Goal: Task Accomplishment & Management: Use online tool/utility

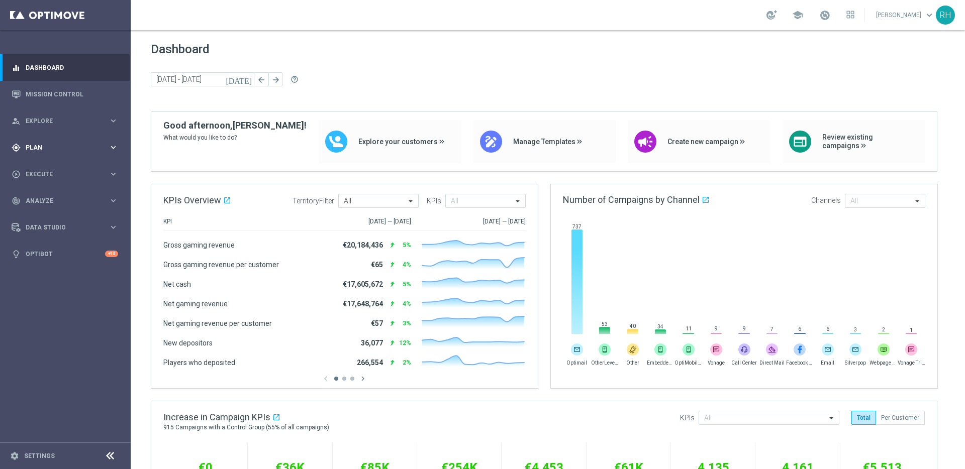
click at [54, 143] on div "gps_fixed Plan" at bounding box center [60, 147] width 97 height 9
click at [64, 264] on span "Execute" at bounding box center [67, 265] width 83 height 6
click at [55, 237] on div "track_changes Analyze keyboard_arrow_right" at bounding box center [65, 231] width 130 height 27
click at [55, 221] on link "Customer 360" at bounding box center [65, 222] width 78 height 8
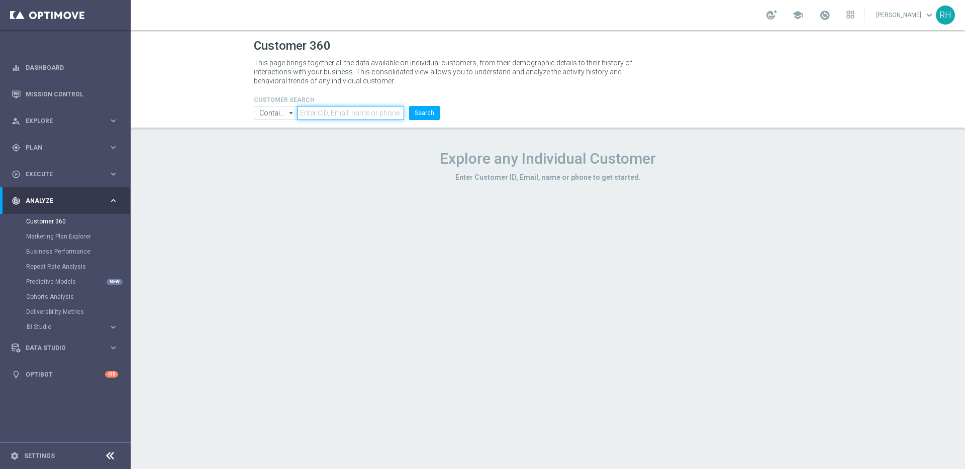
click at [330, 113] on input "text" at bounding box center [350, 113] width 107 height 14
paste input "15615232"
type input "15615232"
click at [409, 106] on button "Search" at bounding box center [424, 113] width 31 height 14
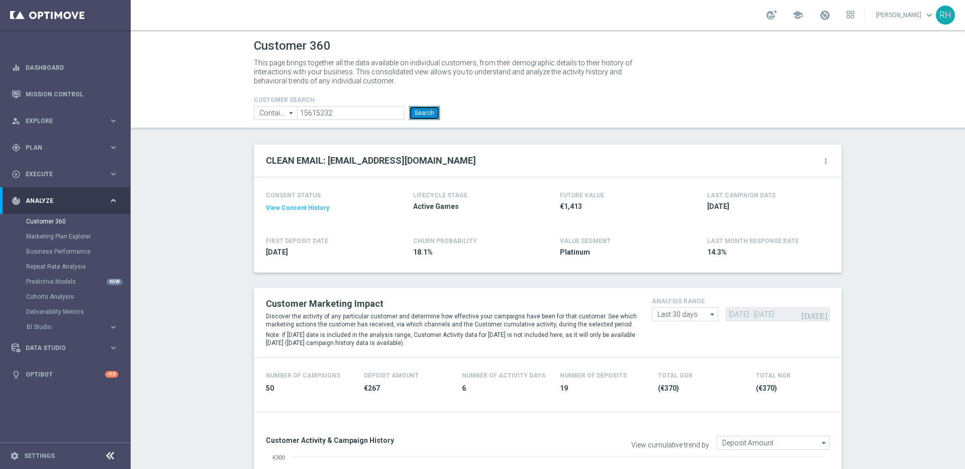
click at [419, 114] on button "Search" at bounding box center [424, 113] width 31 height 14
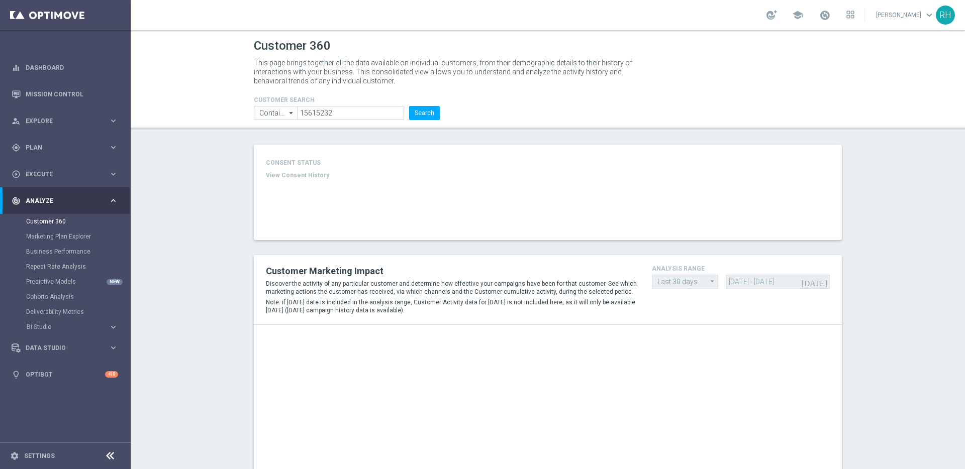
click at [658, 123] on header "Customer 360 This page brings together all the data available on individual cus…" at bounding box center [548, 80] width 834 height 100
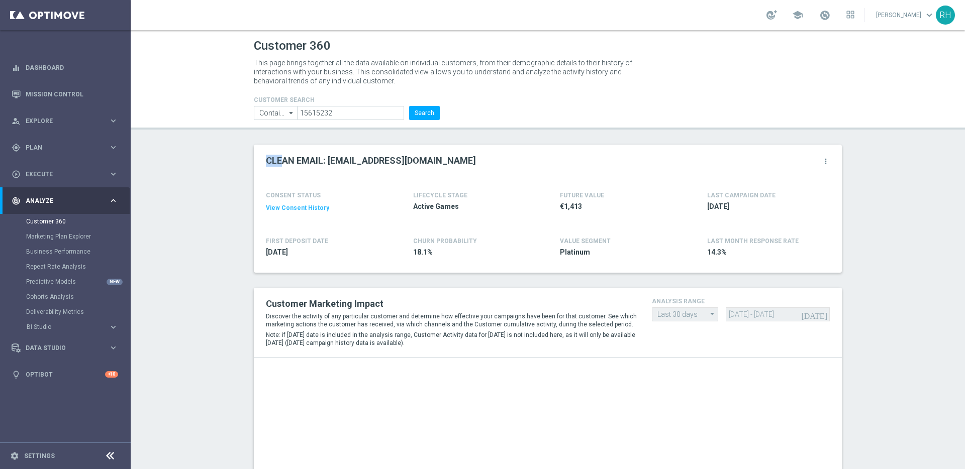
drag, startPoint x: 263, startPoint y: 160, endPoint x: 283, endPoint y: 160, distance: 20.1
click at [283, 160] on h2 "CLEAN EMAIL: nianutball13@gmail.com" at bounding box center [371, 161] width 210 height 12
drag, startPoint x: 290, startPoint y: 161, endPoint x: 261, endPoint y: 161, distance: 29.1
click at [261, 161] on div "CLEAN EMAIL: nianutball13@gmail.com more_vert" at bounding box center [548, 161] width 588 height 33
drag, startPoint x: 295, startPoint y: 161, endPoint x: 320, endPoint y: 161, distance: 24.6
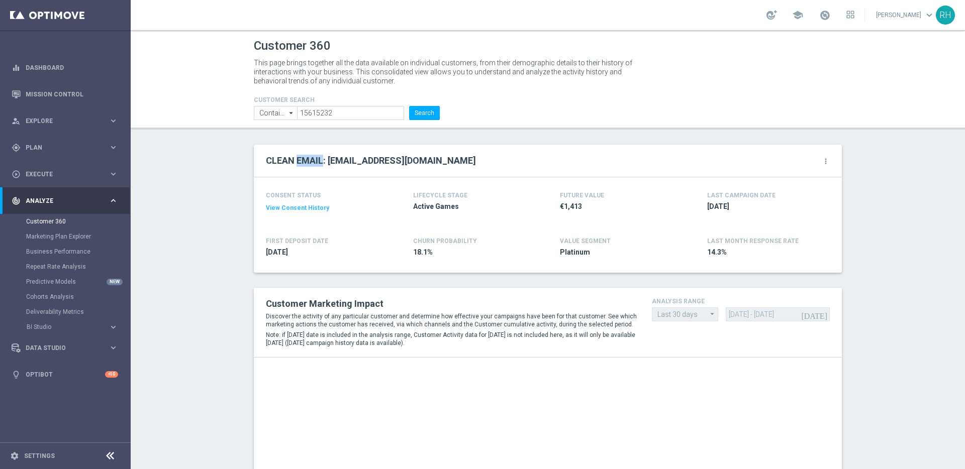
click at [320, 161] on h2 "CLEAN EMAIL: nianutball13@gmail.com" at bounding box center [371, 161] width 210 height 12
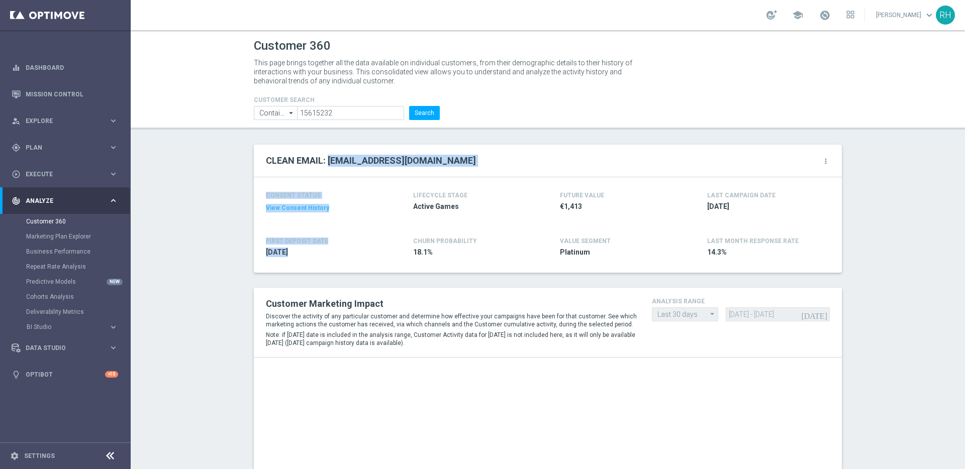
drag, startPoint x: 325, startPoint y: 161, endPoint x: 478, endPoint y: 188, distance: 156.1
click at [476, 185] on customer-data-summary "CLEAN EMAIL: nianutball13@gmail.com more_vert CONSENT STATUS View Consent Histo…" at bounding box center [548, 209] width 588 height 128
click at [478, 188] on div "CONSENT STATUS View Consent History FIRST DEPOSIT DATE 2021-03-26 LIFECYCLE STA…" at bounding box center [548, 224] width 588 height 95
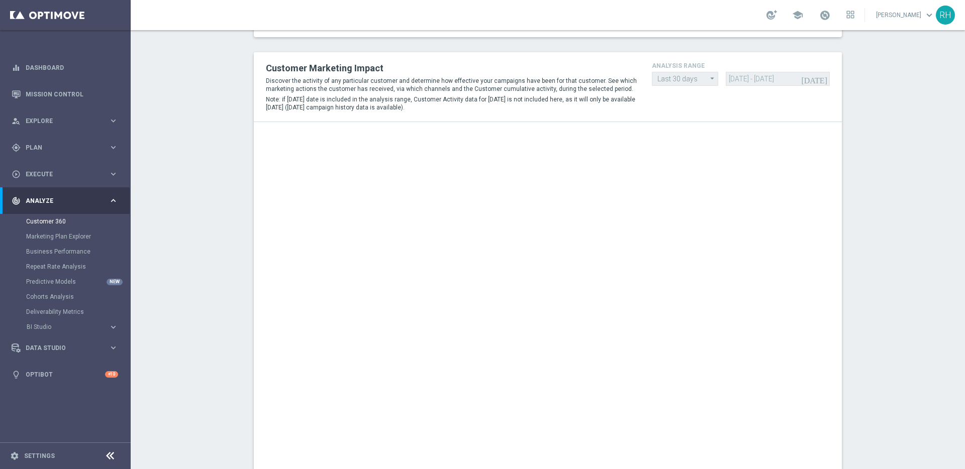
scroll to position [241, 0]
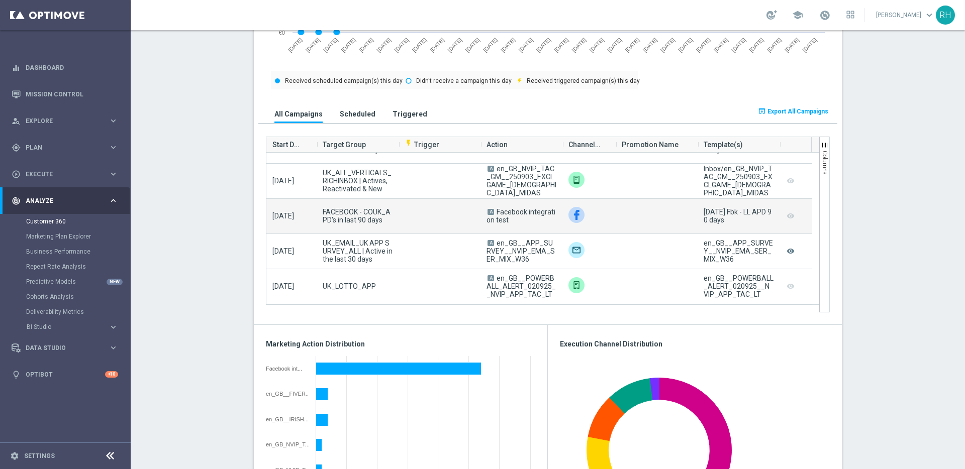
scroll to position [730, 0]
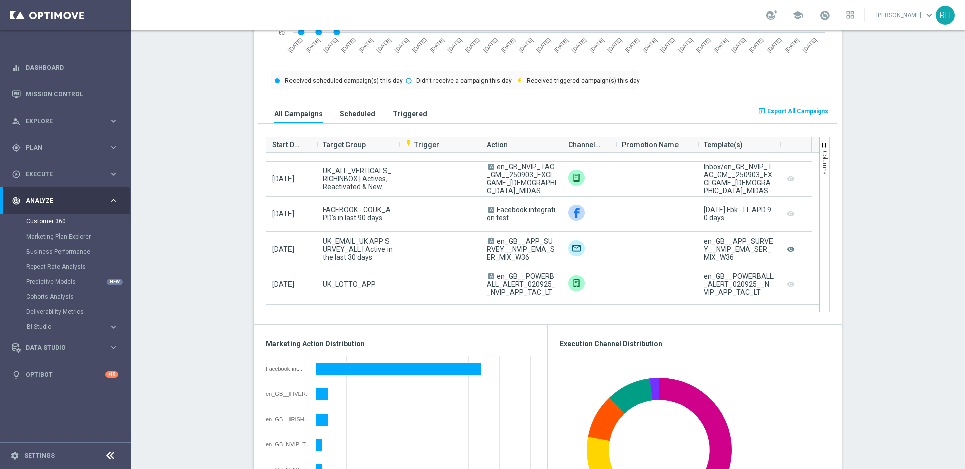
click at [839, 325] on div "CLEAN EMAIL: nianutball13@gmail.com more_vert CONSENT STATUS View Consent Histo…" at bounding box center [547, 333] width 603 height 1591
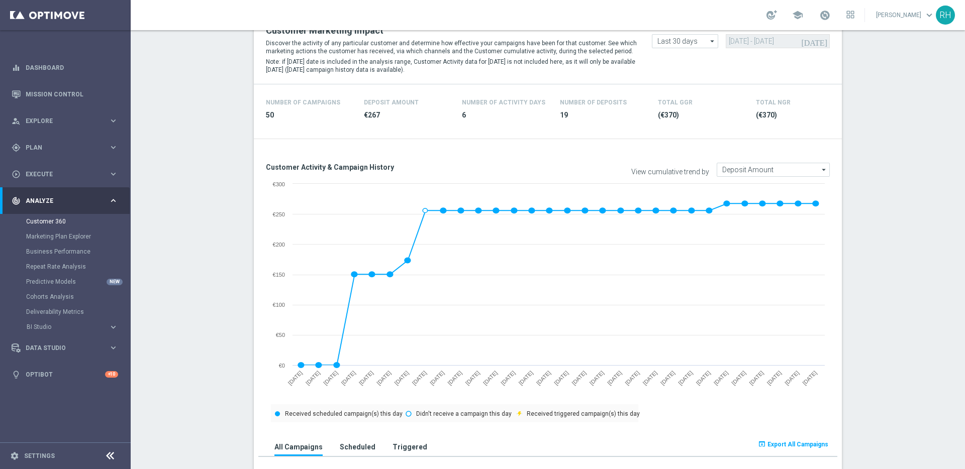
scroll to position [274, 0]
click at [685, 108] on div "(€370)" at bounding box center [701, 116] width 86 height 16
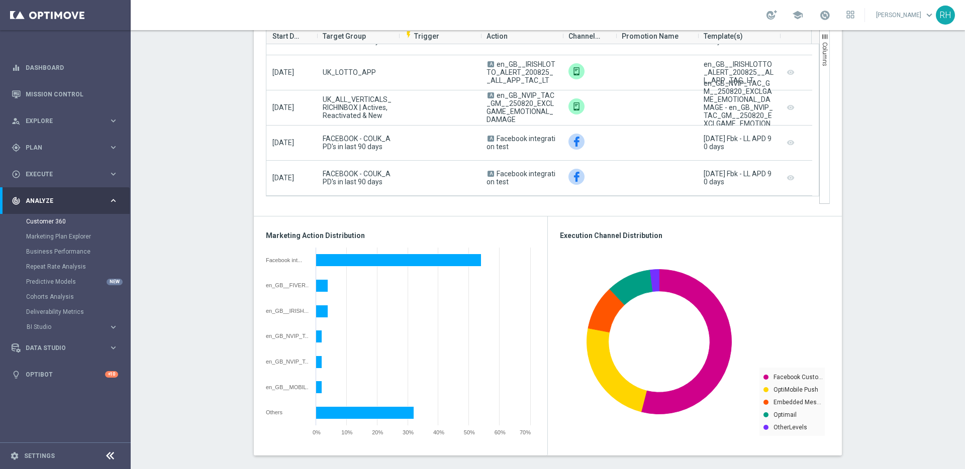
scroll to position [872, 0]
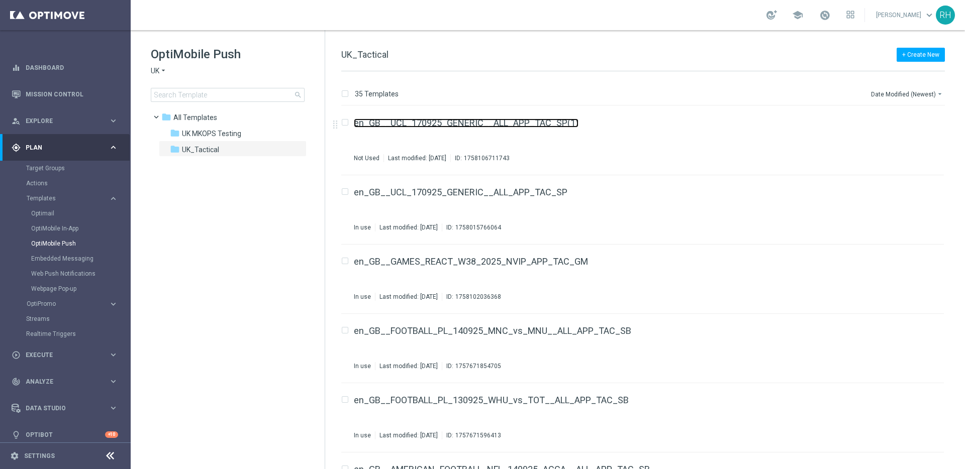
click at [565, 119] on link "en_GB__UCL_170925_GENERIC__ALL_APP_TAC_SP(1)" at bounding box center [466, 123] width 225 height 9
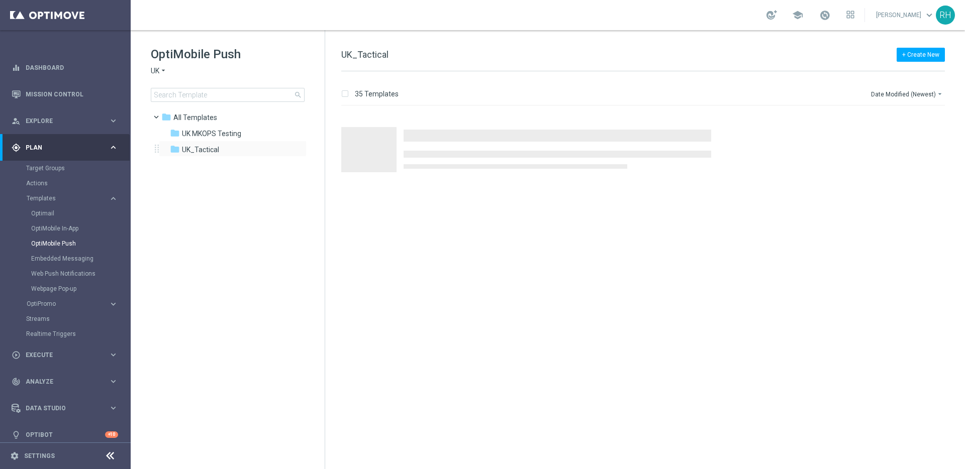
click at [227, 143] on div "folder UK_Tactical more_vert" at bounding box center [233, 149] width 148 height 16
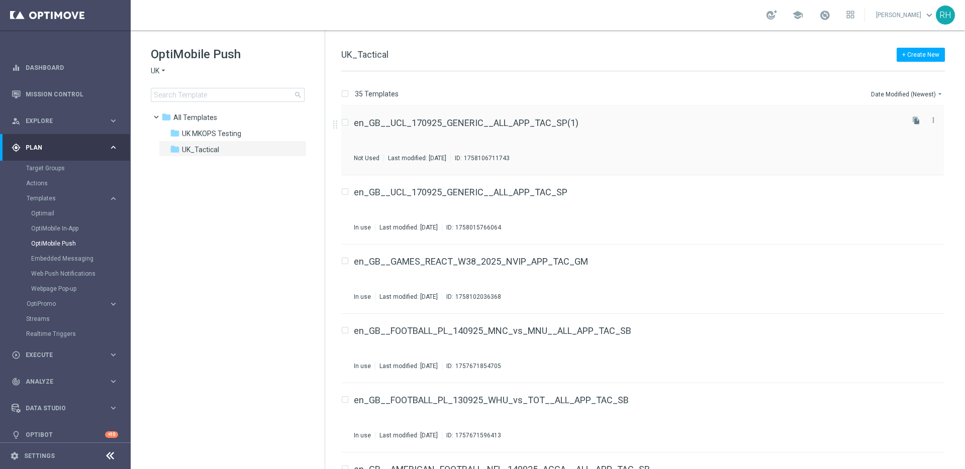
click at [616, 111] on div "en_GB__UCL_170925_GENERIC__ALL_APP_TAC_SP(1) Not Used Last modified: [DATE] ID:…" at bounding box center [642, 140] width 603 height 69
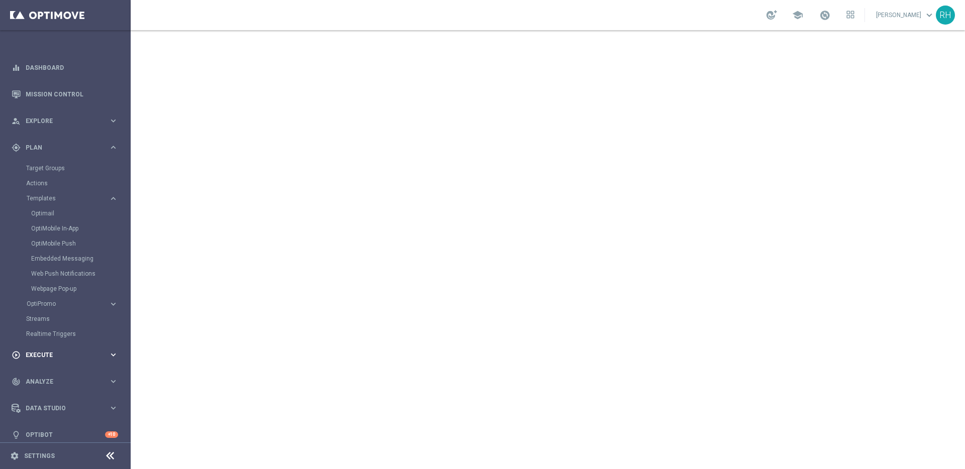
click at [51, 358] on div "play_circle_outline Execute" at bounding box center [60, 355] width 97 height 9
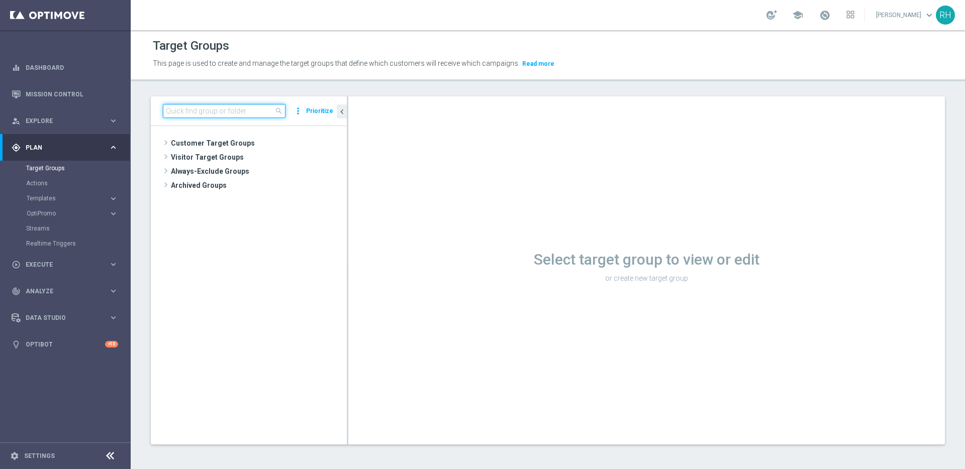
click at [276, 111] on input at bounding box center [224, 111] width 123 height 14
paste input "UK_LOTTO_EMAIL"
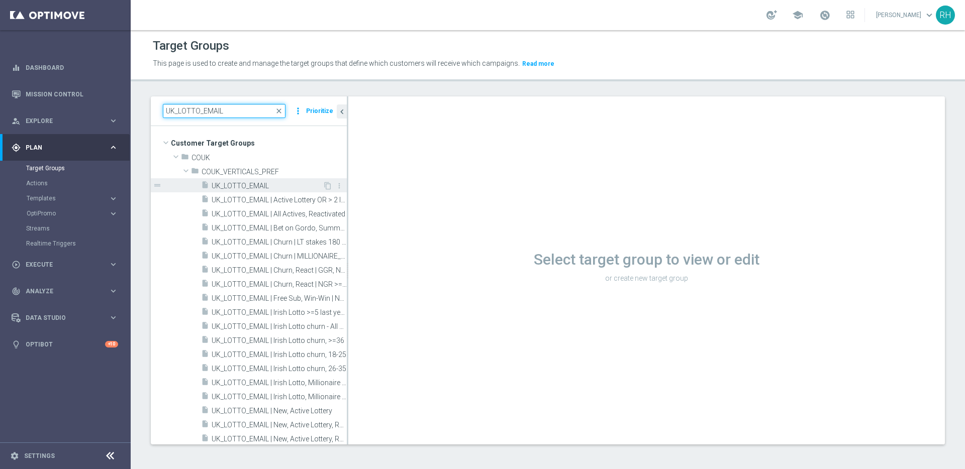
type input "UK_LOTTO_EMAIL"
click at [268, 188] on span "UK_LOTTO_EMAIL" at bounding box center [267, 186] width 111 height 9
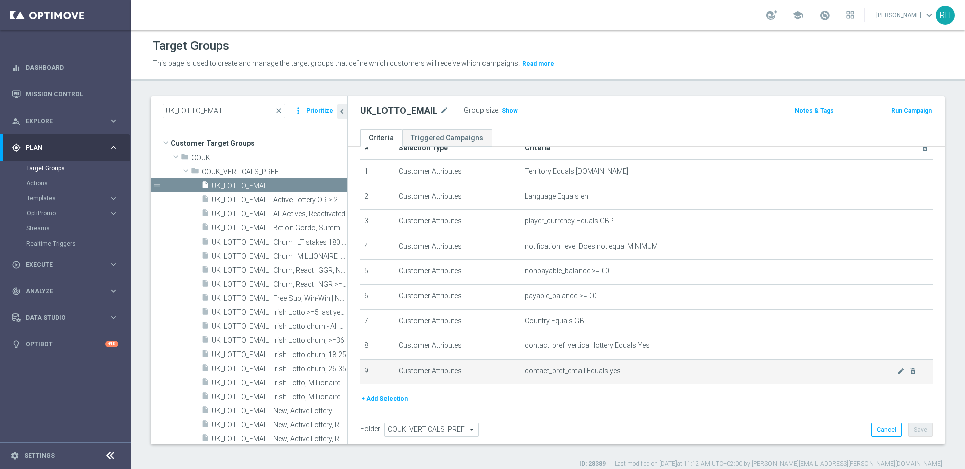
scroll to position [48, 0]
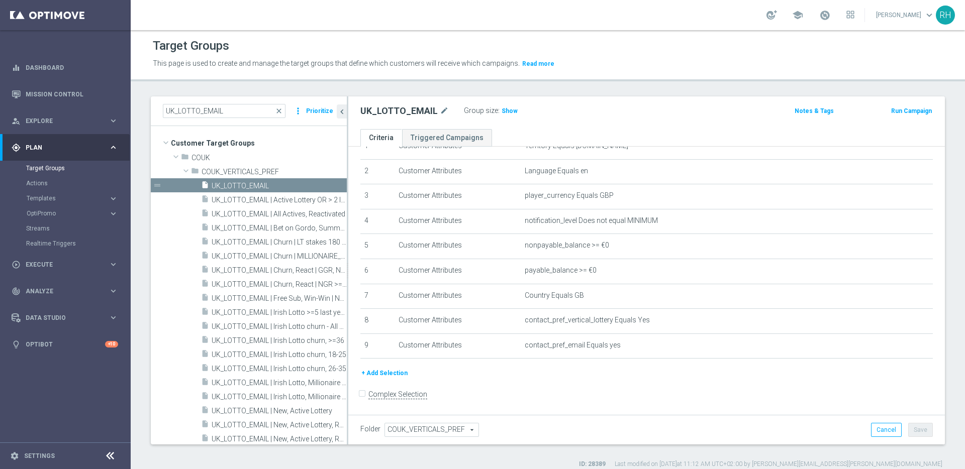
click at [392, 372] on button "+ Add Selection" at bounding box center [384, 373] width 48 height 11
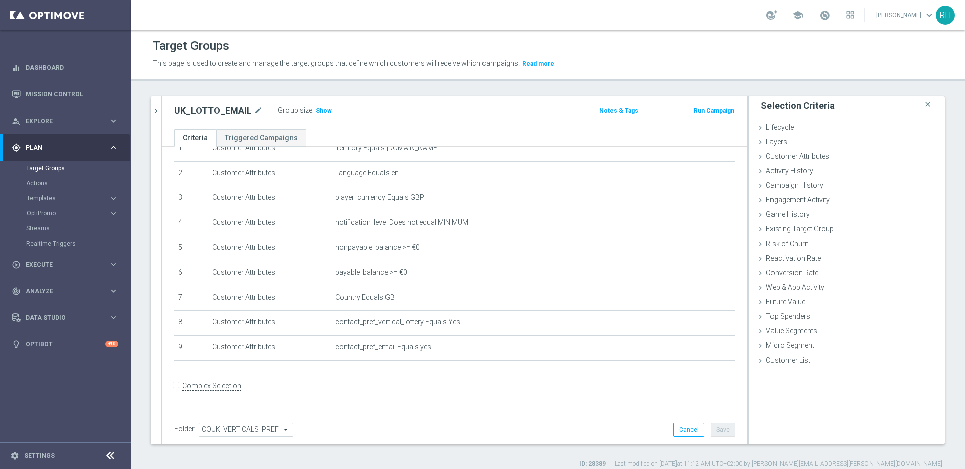
scroll to position [37, 0]
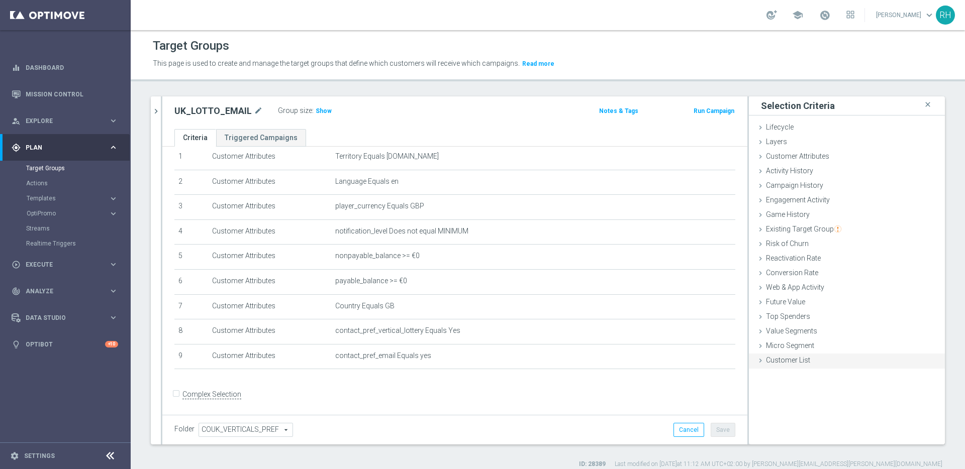
click at [757, 359] on div "Customer List done" at bounding box center [847, 361] width 196 height 15
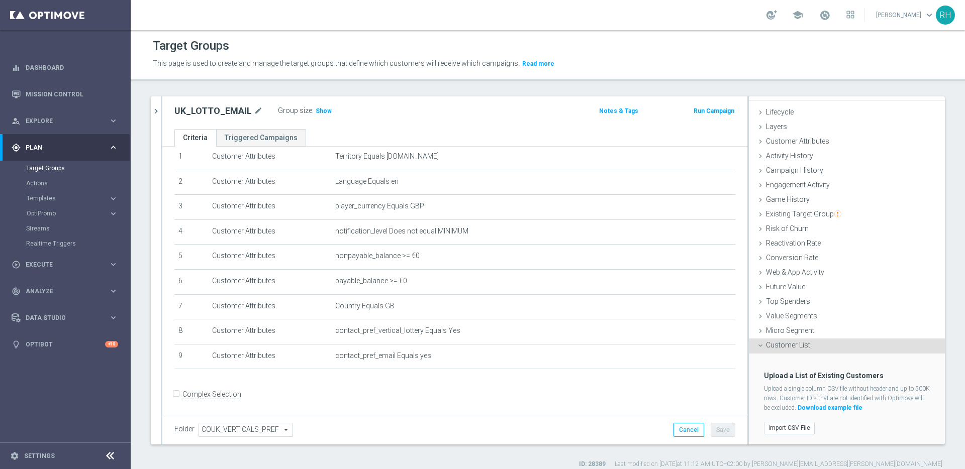
scroll to position [16, 0]
click at [756, 344] on icon at bounding box center [760, 345] width 8 height 8
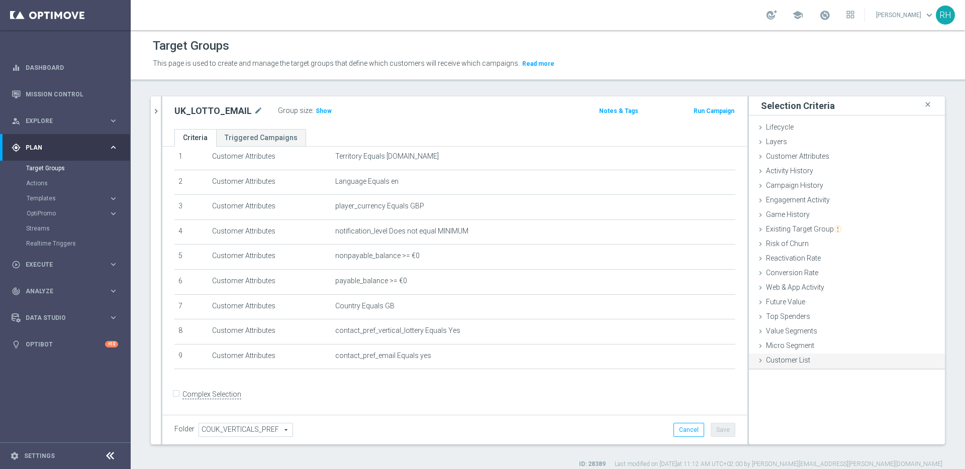
scroll to position [0, 0]
click at [756, 158] on icon at bounding box center [760, 157] width 8 height 8
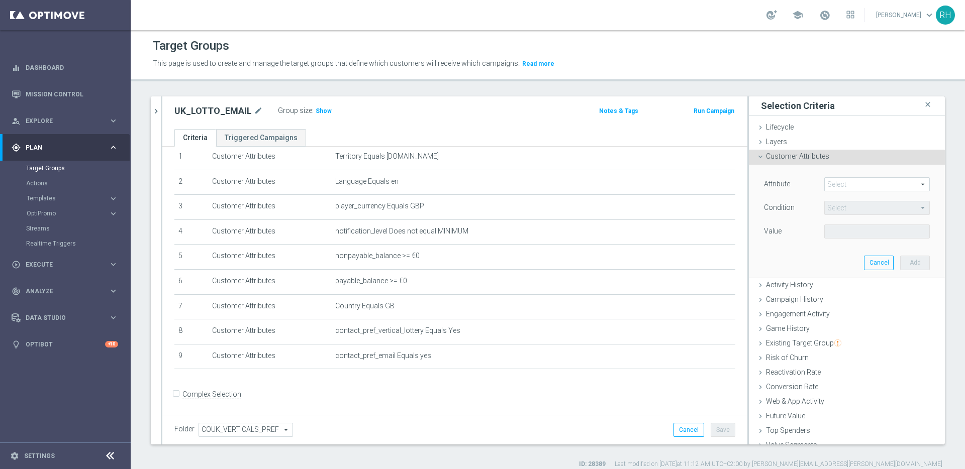
click at [829, 175] on div "Attribute Select arrow_drop_down search Condition Select arrow_drop_down search…" at bounding box center [846, 221] width 181 height 113
click at [829, 181] on span at bounding box center [877, 184] width 105 height 13
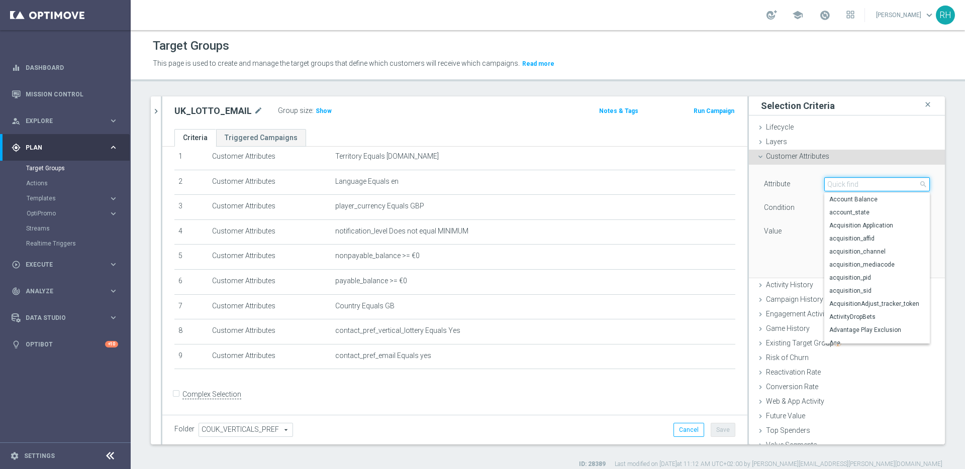
click at [829, 181] on input "search" at bounding box center [877, 184] width 106 height 14
click at [772, 281] on span "Activity History" at bounding box center [789, 285] width 47 height 8
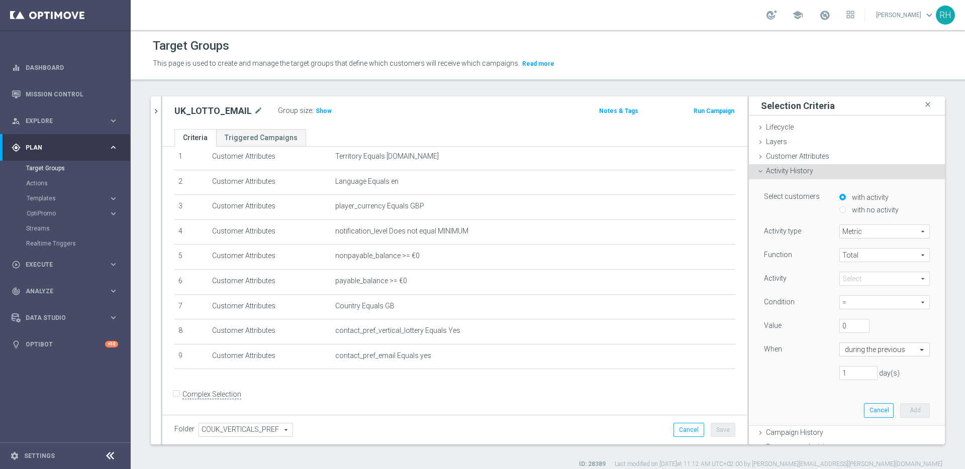
click at [855, 236] on span "Metric" at bounding box center [884, 231] width 89 height 13
click at [810, 206] on div "Select customers with activity with no activity" at bounding box center [846, 204] width 181 height 25
click at [878, 280] on span at bounding box center [884, 278] width 89 height 13
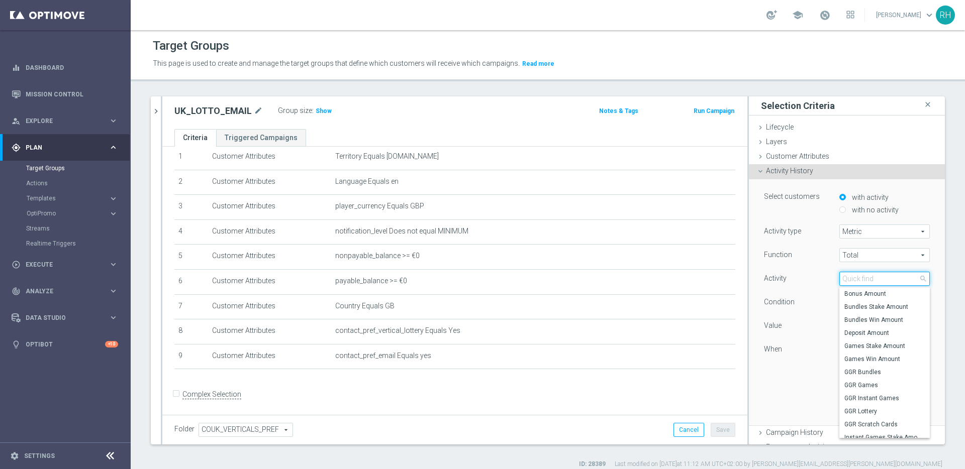
click at [878, 280] on input "search" at bounding box center [884, 279] width 90 height 14
click at [850, 332] on span "Deposit Amount" at bounding box center [884, 333] width 80 height 8
type input "Deposit Amount"
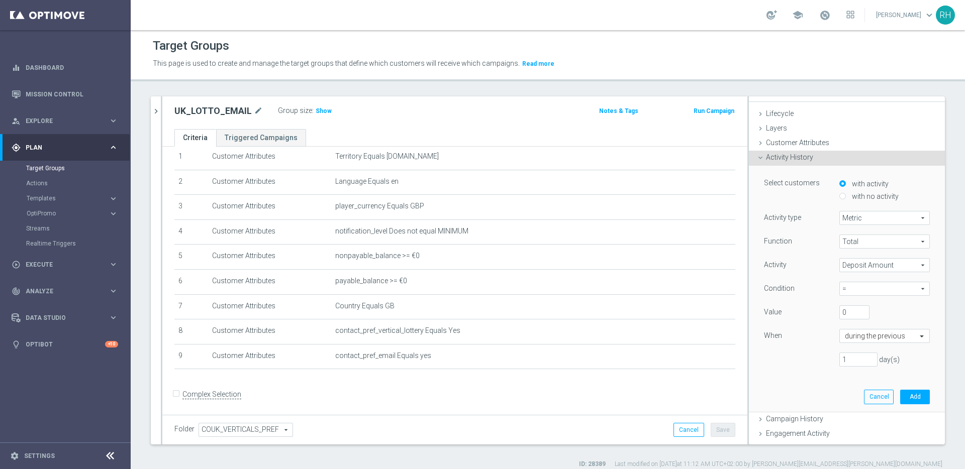
scroll to position [22, 0]
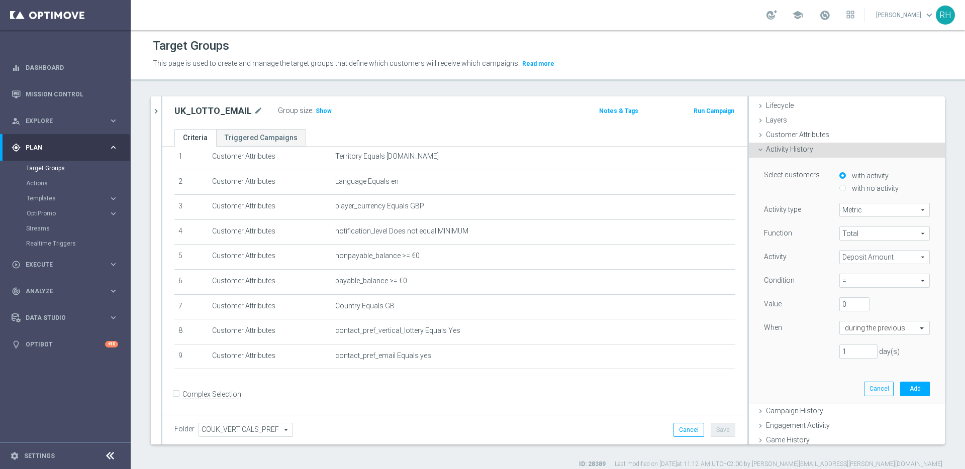
click at [848, 284] on span "=" at bounding box center [884, 280] width 89 height 13
click at [853, 339] on label ">=" at bounding box center [884, 335] width 90 height 13
type input ">="
click at [841, 304] on input "0" at bounding box center [854, 304] width 30 height 14
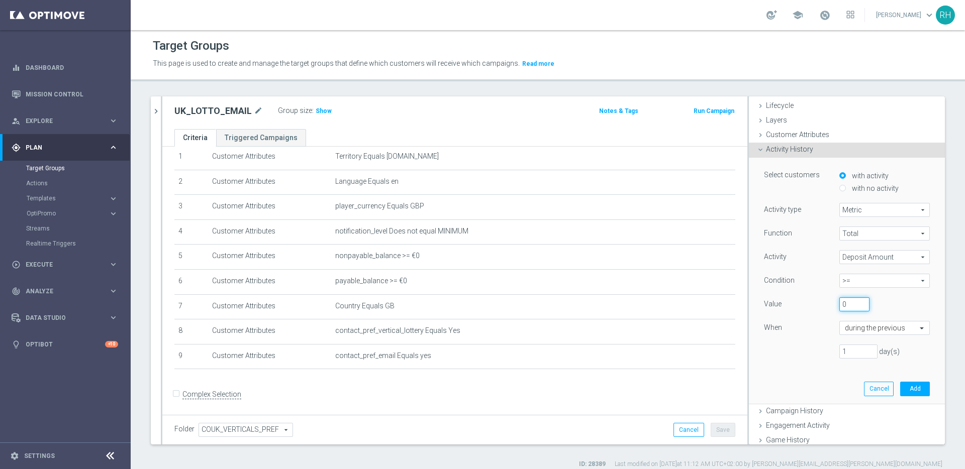
click at [841, 304] on input "0" at bounding box center [854, 304] width 30 height 14
type input "2500"
click at [820, 295] on div "Function Total Total arrow_drop_down search Activity Deposit Amount Deposit Amo…" at bounding box center [847, 297] width 166 height 140
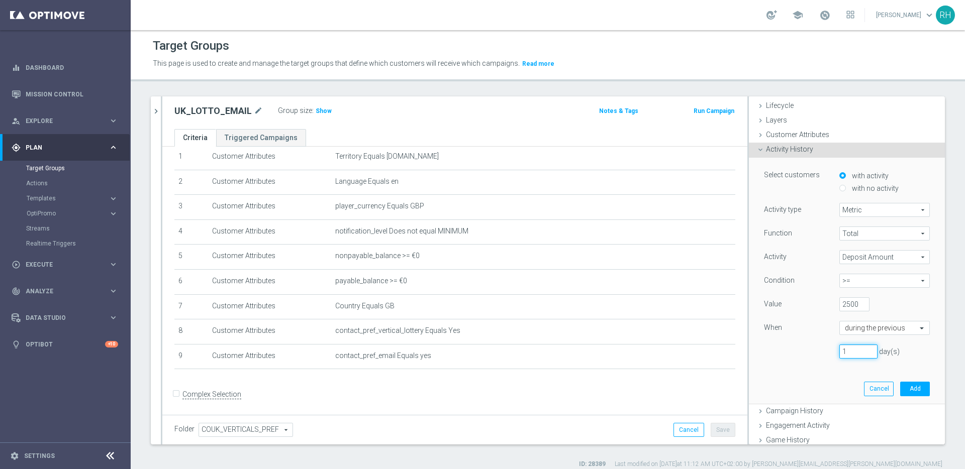
click at [839, 356] on input "1" at bounding box center [858, 352] width 38 height 14
click at [873, 333] on input "text" at bounding box center [874, 328] width 59 height 9
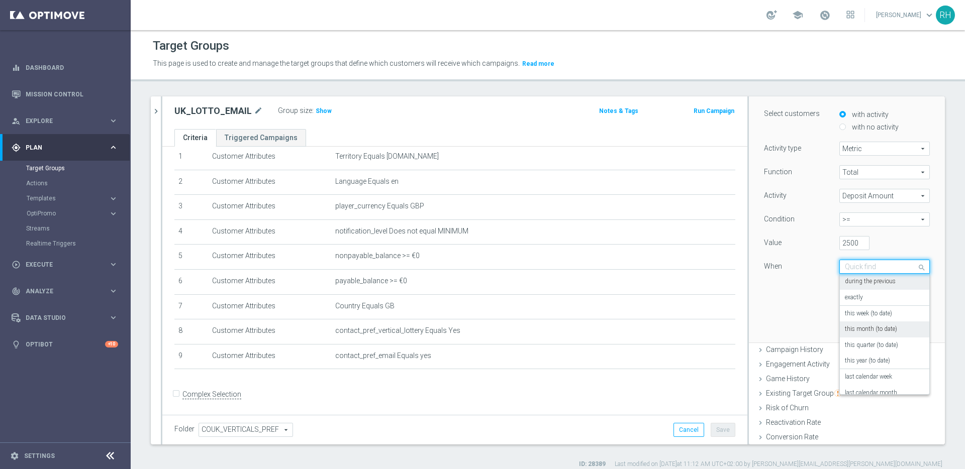
scroll to position [85, 0]
click at [884, 344] on label "this quarter (to date)" at bounding box center [871, 344] width 53 height 8
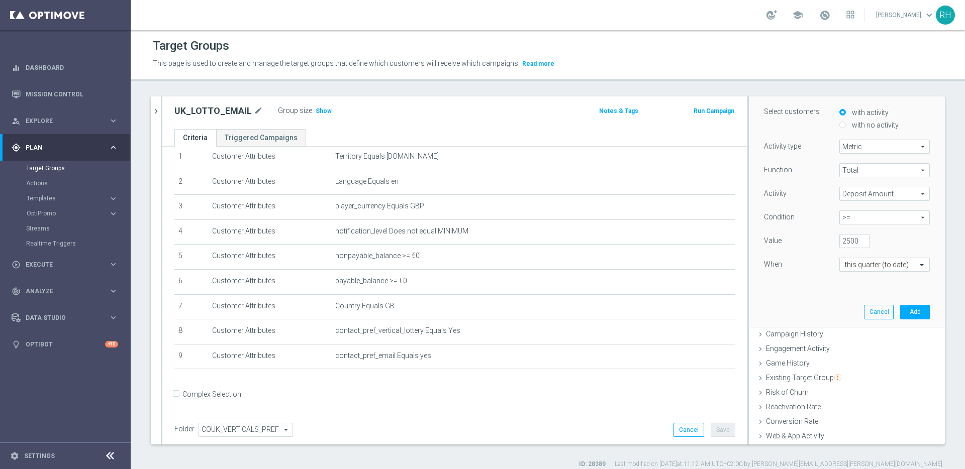
click at [805, 288] on div "Function Total Total arrow_drop_down search Activity Deposit Amount Deposit Amo…" at bounding box center [847, 226] width 166 height 127
click at [900, 312] on button "Add" at bounding box center [915, 312] width 30 height 14
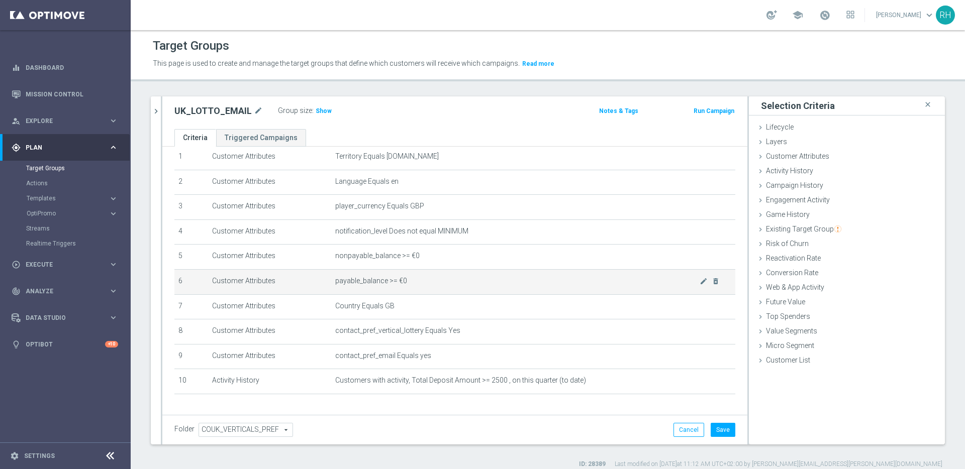
scroll to position [62, 0]
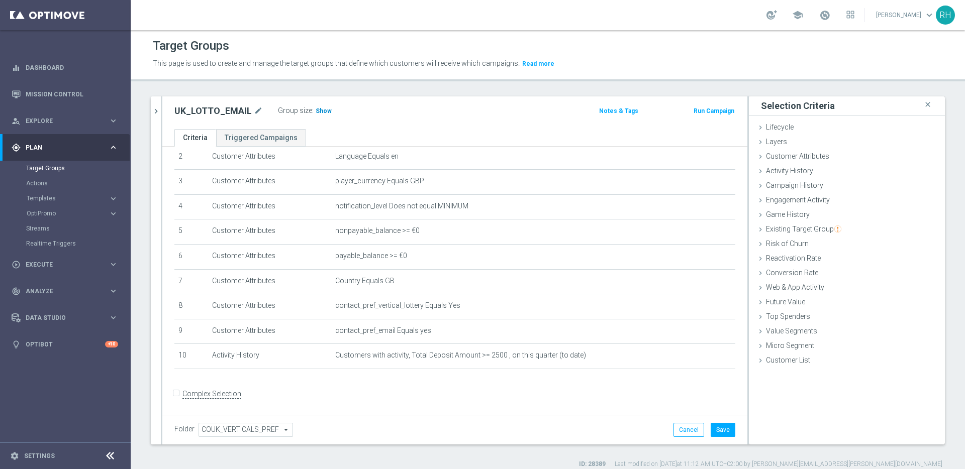
click at [325, 117] on h3 "Show" at bounding box center [324, 111] width 18 height 11
click at [389, 100] on div "UK_LOTTO_EMAIL mode_edit Group size : 1,131 Notes & Tags Run Campaign" at bounding box center [454, 112] width 585 height 33
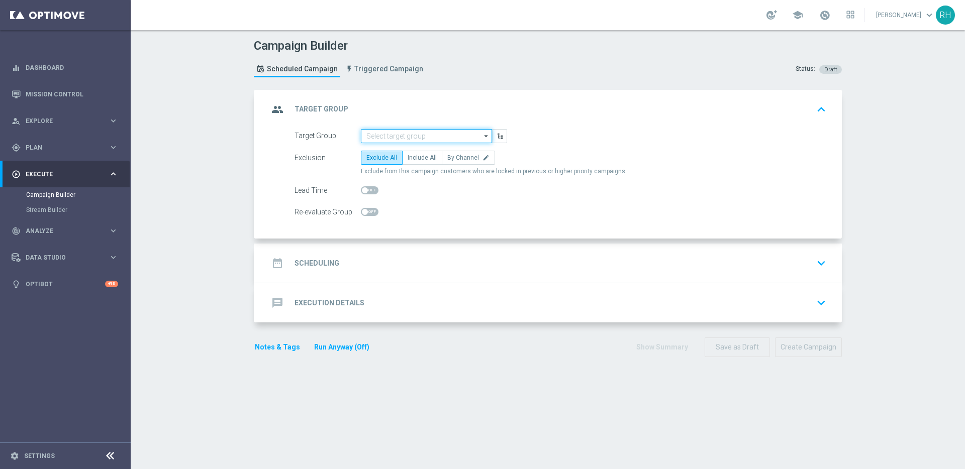
click at [436, 133] on input at bounding box center [426, 136] width 131 height 14
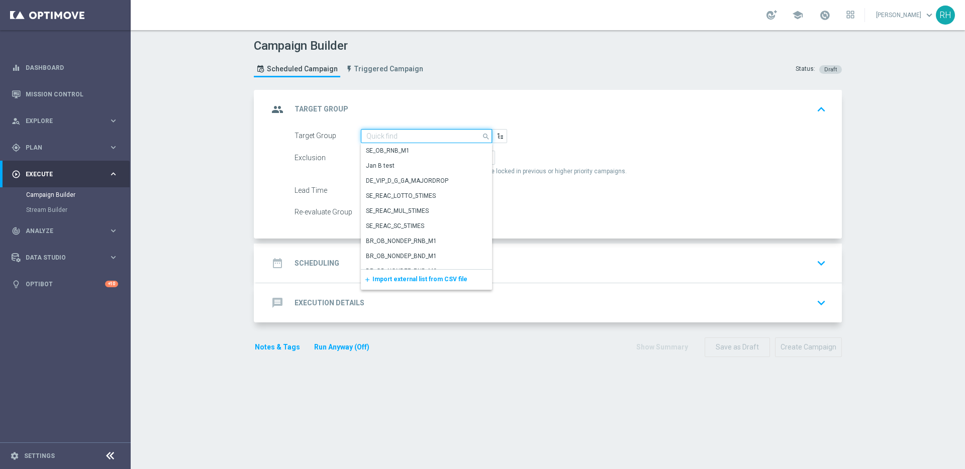
paste input "Liverpool v Atlético (20:00) Salah Anytime • Over 1.5 Goals • Isak 1+ Shot"
type input "Liverpool v Atlético (20:00) Salah Anytime • Over 1.5 Goals • Isak 1+ Shot"
click at [509, 78] on div "Campaign Builder Scheduled Campaign Triggered Campaign Status: Draft" at bounding box center [547, 59] width 603 height 46
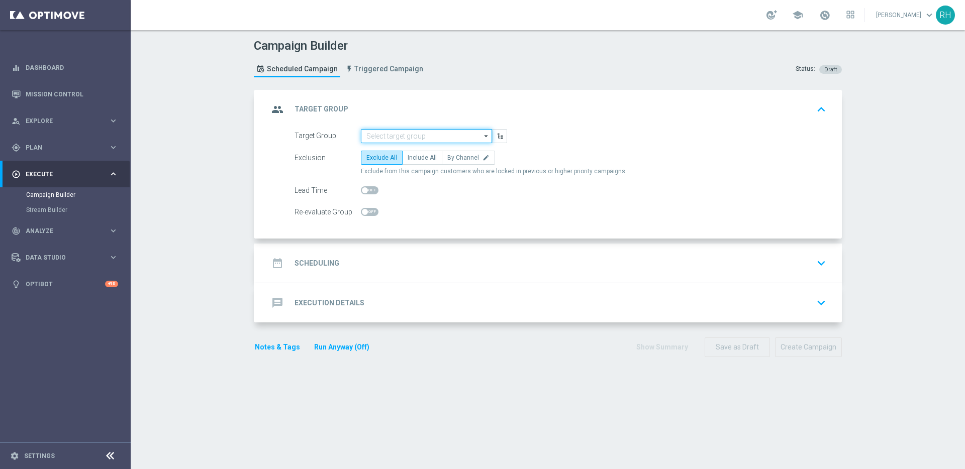
click at [446, 141] on input at bounding box center [426, 136] width 131 height 14
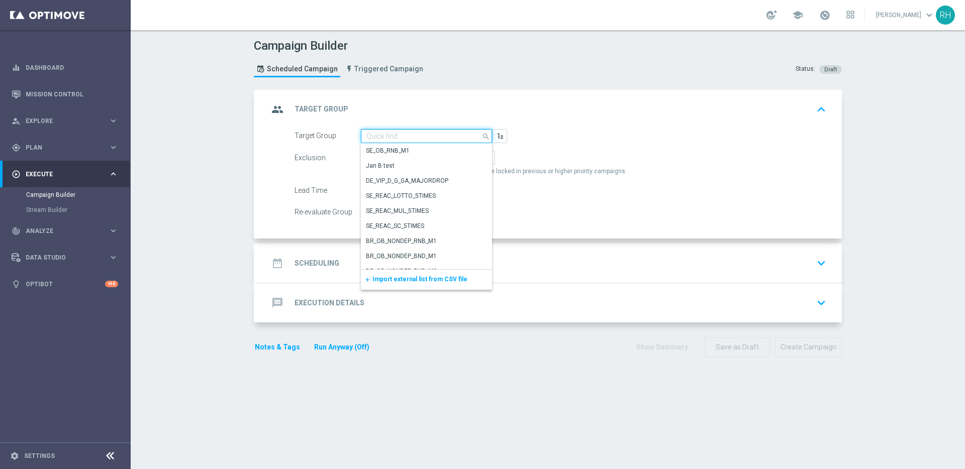
paste input "Liverpool v Atlético (20:00) Salah Anytime • Over 1.5 Goals • Isak 1+ Shot"
type input "Liverpool v Atlético (20:00) Salah Anytime • Over 1.5 Goals • Isak 1+ Shot"
click at [505, 91] on div "group Target Group keyboard_arrow_up" at bounding box center [548, 109] width 585 height 39
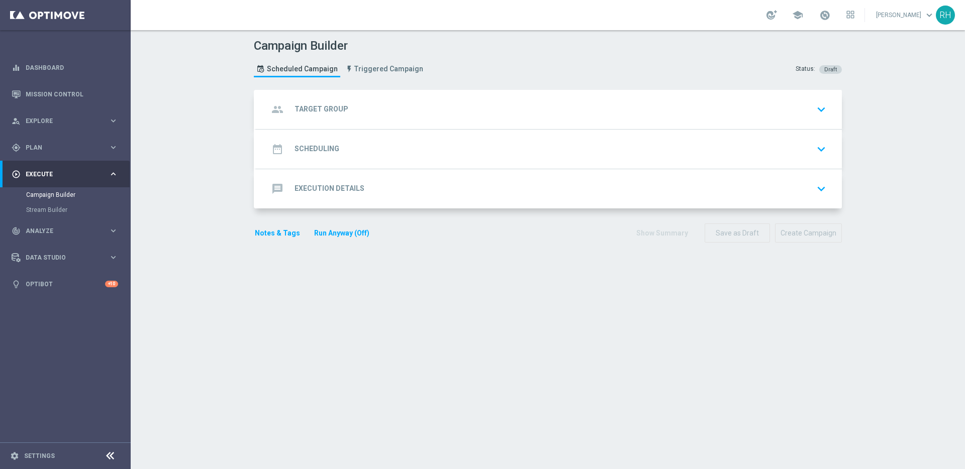
click at [437, 275] on section "group Target Group keyboard_arrow_down Target Group arrow_drop_down Show Select…" at bounding box center [547, 274] width 603 height 369
click at [370, 305] on section "group Target Group keyboard_arrow_down Target Group arrow_drop_down Show Select…" at bounding box center [547, 274] width 603 height 369
click at [294, 276] on section "group Target Group keyboard_arrow_down Target Group arrow_drop_down Show Select…" at bounding box center [547, 274] width 603 height 369
click at [227, 243] on div "Campaign Builder Scheduled Campaign Triggered Campaign Status: Draft group Targ…" at bounding box center [548, 249] width 834 height 439
click at [236, 231] on div "Campaign Builder Scheduled Campaign Triggered Campaign Status: Draft group Targ…" at bounding box center [548, 249] width 834 height 439
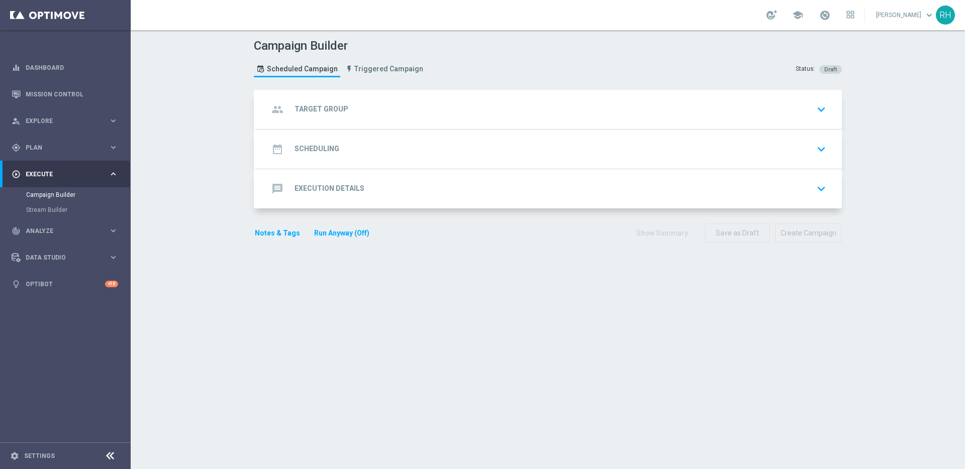
click at [440, 113] on div "group Target Group keyboard_arrow_down" at bounding box center [548, 109] width 561 height 19
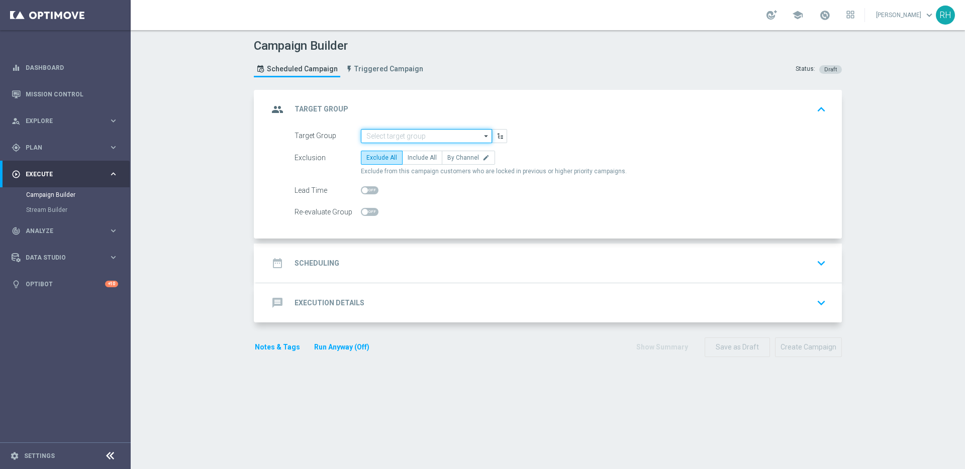
click at [427, 136] on input at bounding box center [426, 136] width 131 height 14
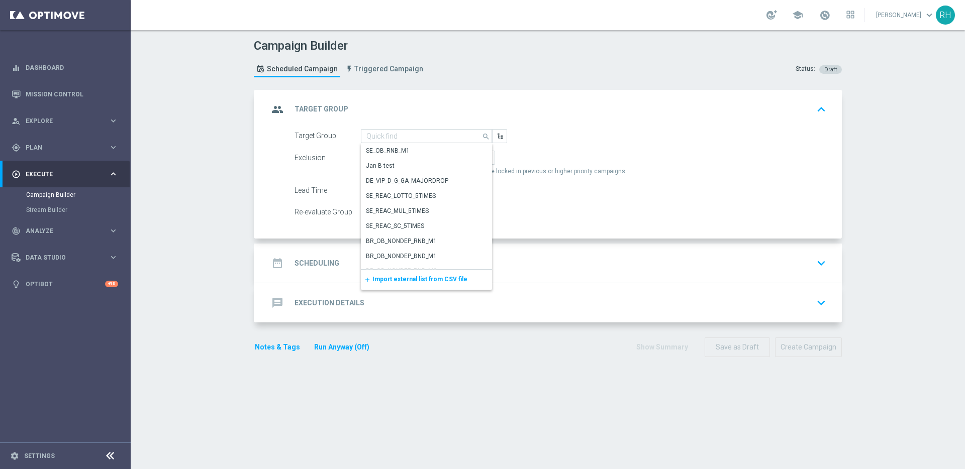
click at [411, 280] on span "Import external list from CSV file" at bounding box center [419, 279] width 95 height 7
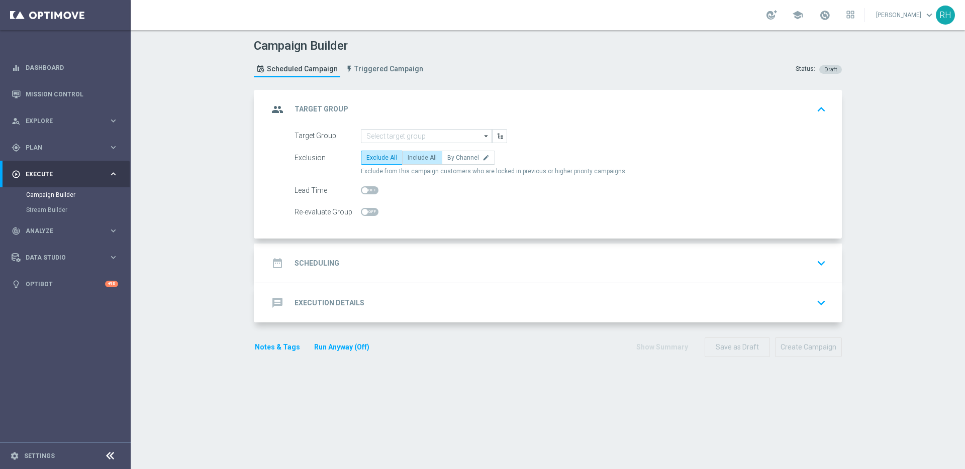
click at [410, 159] on span "Include All" at bounding box center [422, 157] width 29 height 7
click at [410, 159] on input "Include All" at bounding box center [411, 159] width 7 height 7
radio input "true"
click at [436, 256] on div "date_range Scheduling keyboard_arrow_down" at bounding box center [548, 263] width 561 height 19
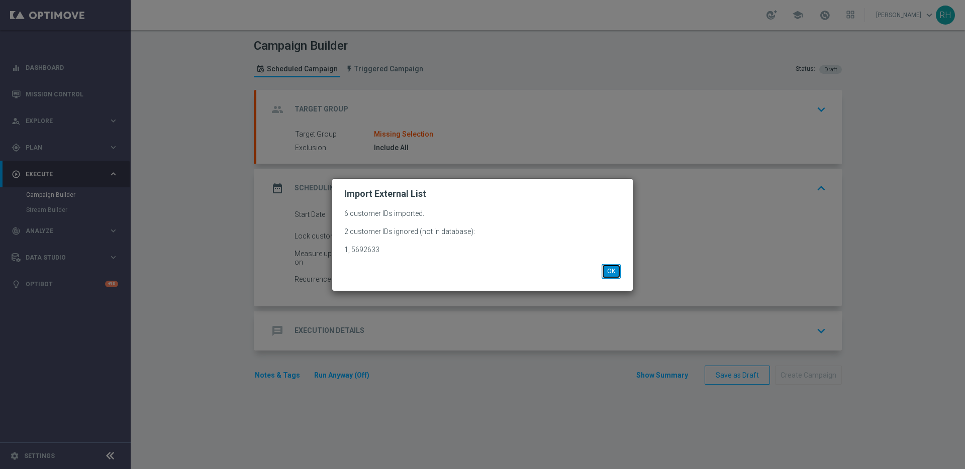
click at [617, 276] on button "OK" at bounding box center [611, 271] width 19 height 14
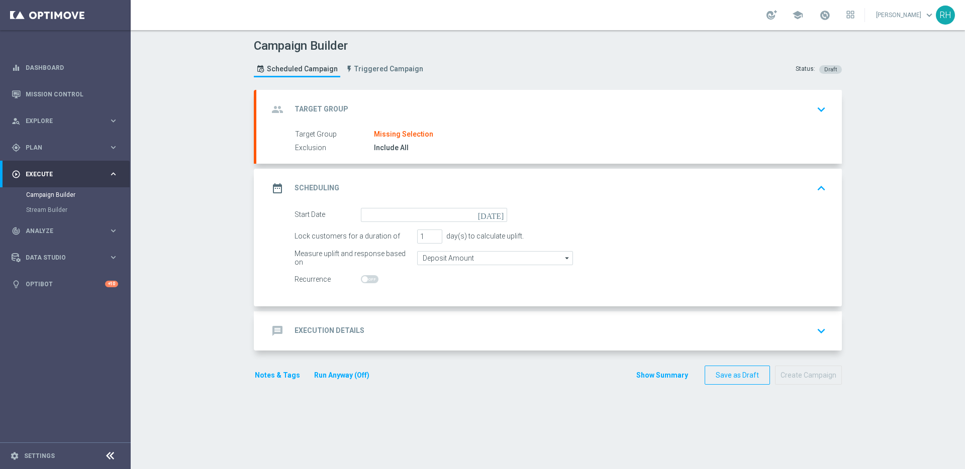
click at [447, 119] on div "group Target Group keyboard_arrow_down" at bounding box center [548, 109] width 585 height 39
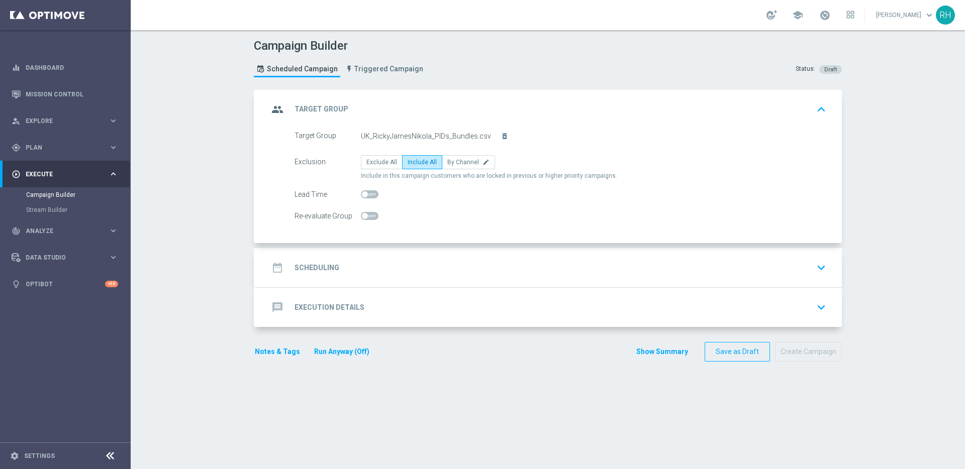
click at [474, 107] on div "group Target Group keyboard_arrow_up" at bounding box center [548, 109] width 561 height 19
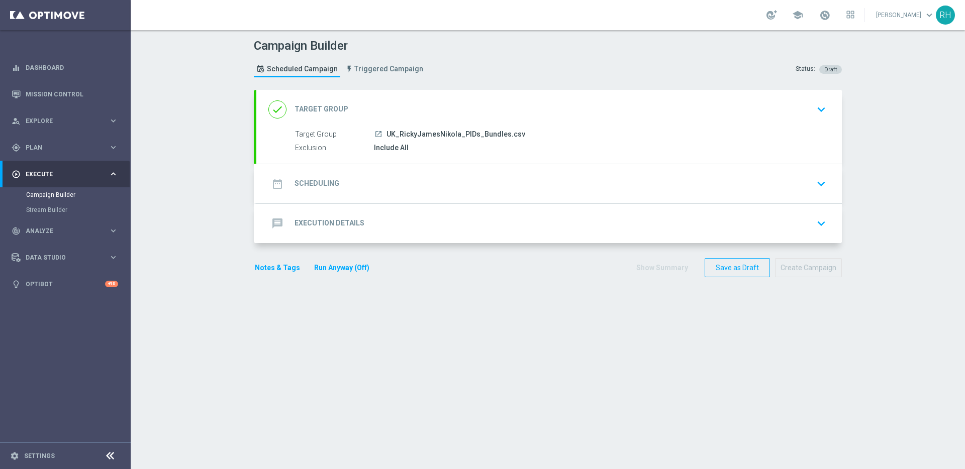
click at [471, 170] on div "date_range Scheduling keyboard_arrow_down" at bounding box center [548, 183] width 585 height 39
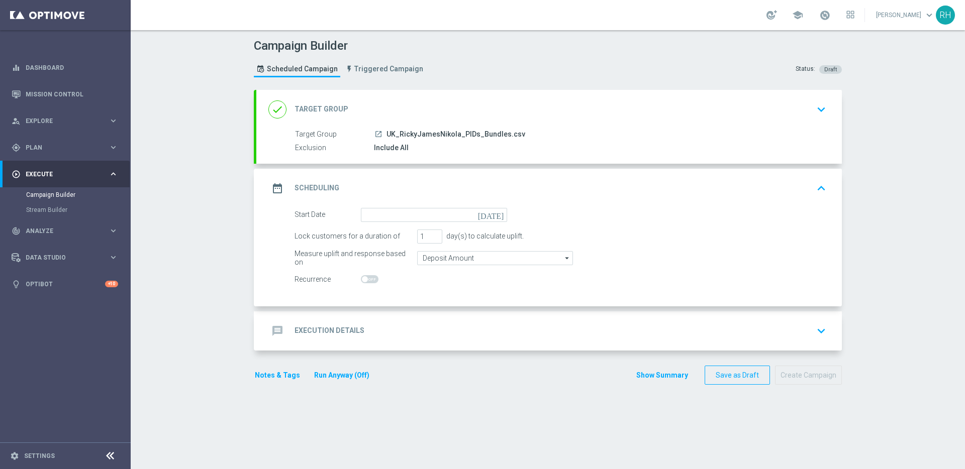
click at [497, 217] on icon "today" at bounding box center [493, 213] width 30 height 11
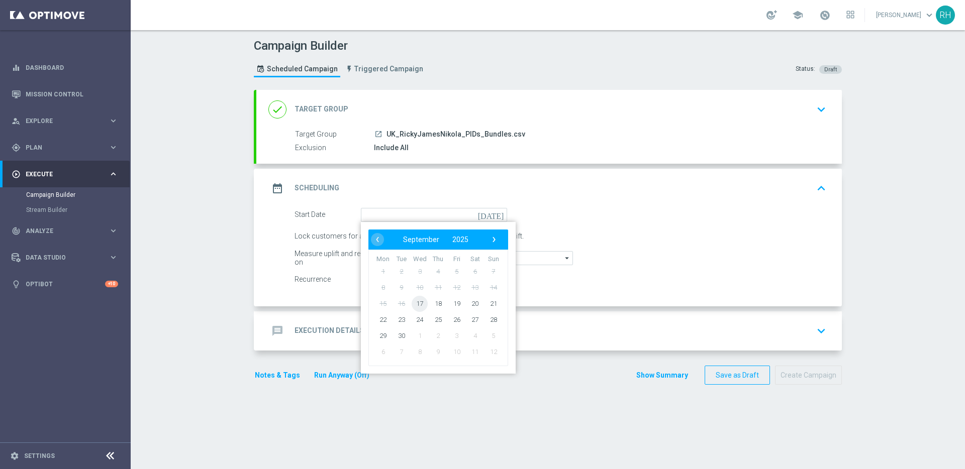
click at [416, 307] on span "17" at bounding box center [420, 303] width 16 height 16
type input "17 Sep 2025"
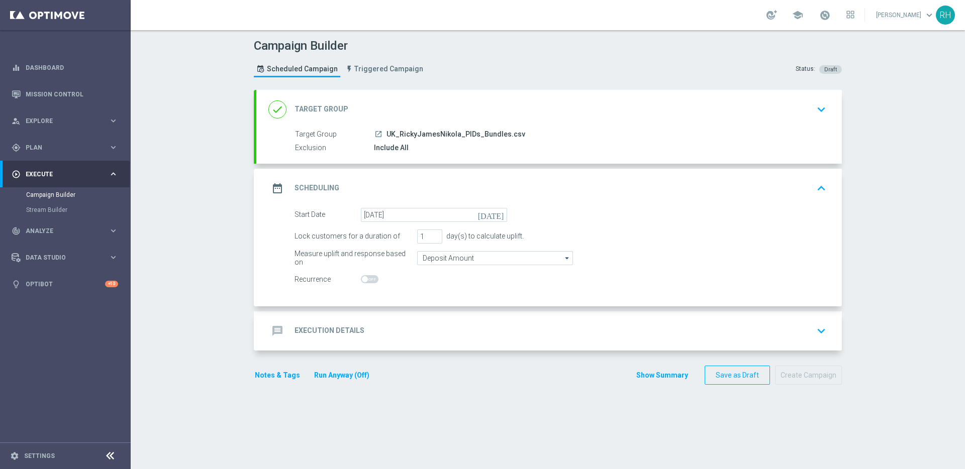
click at [427, 322] on div "message Execution Details keyboard_arrow_down" at bounding box center [548, 331] width 561 height 19
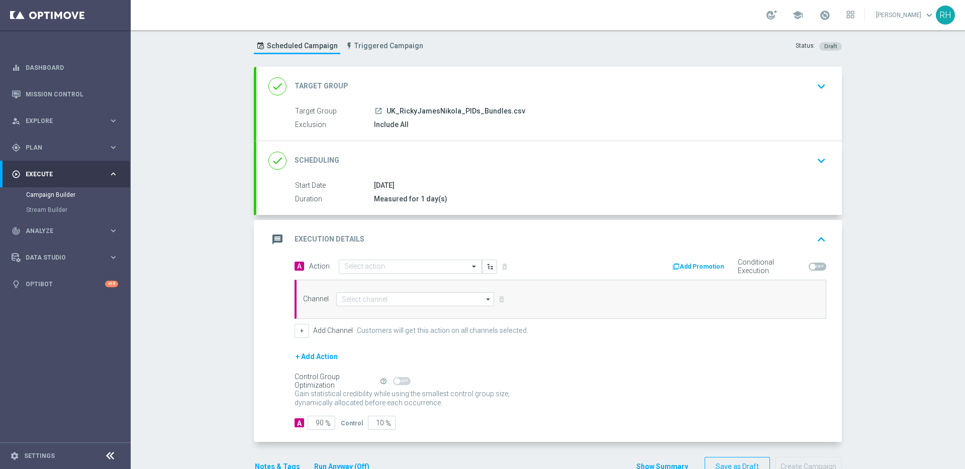
scroll to position [24, 0]
click at [317, 423] on input "90" at bounding box center [322, 423] width 28 height 14
type input "1"
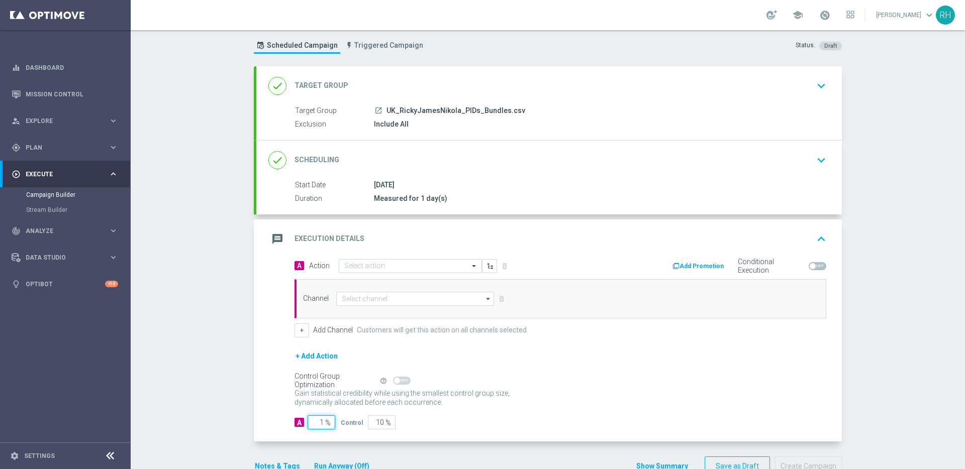
type input "99"
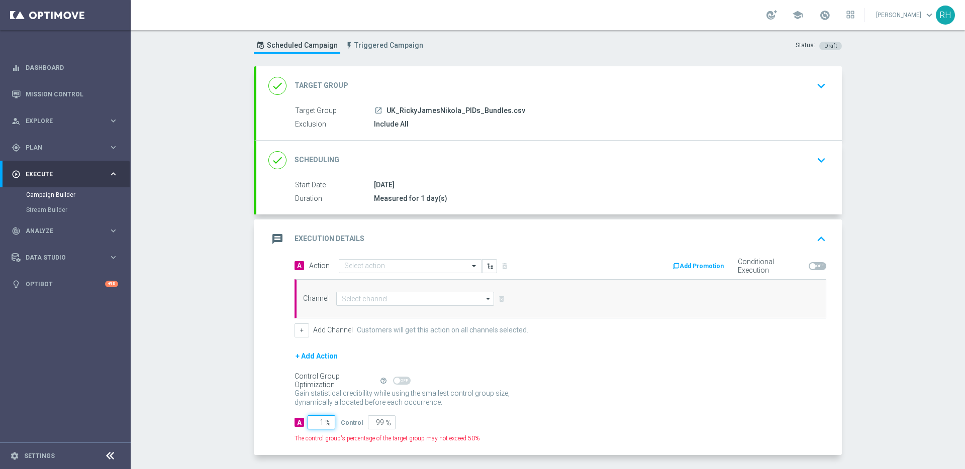
type input "10"
type input "90"
type input "100"
type input "0"
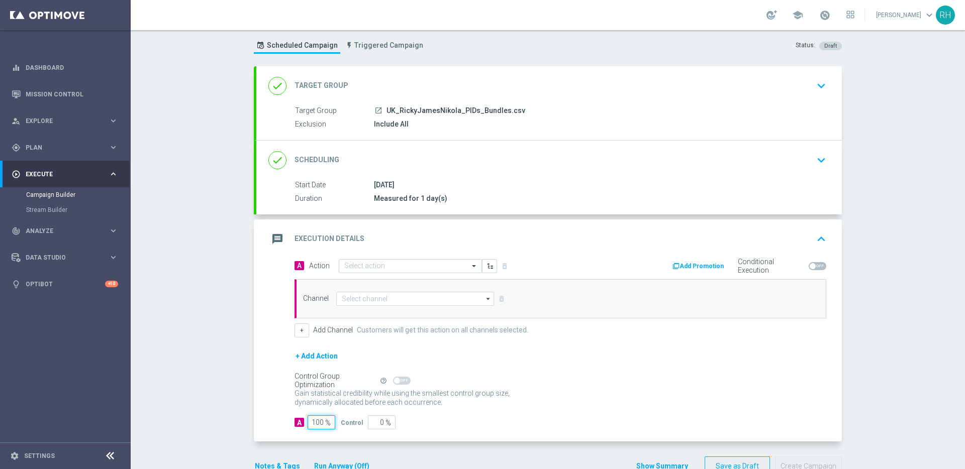
scroll to position [51, 0]
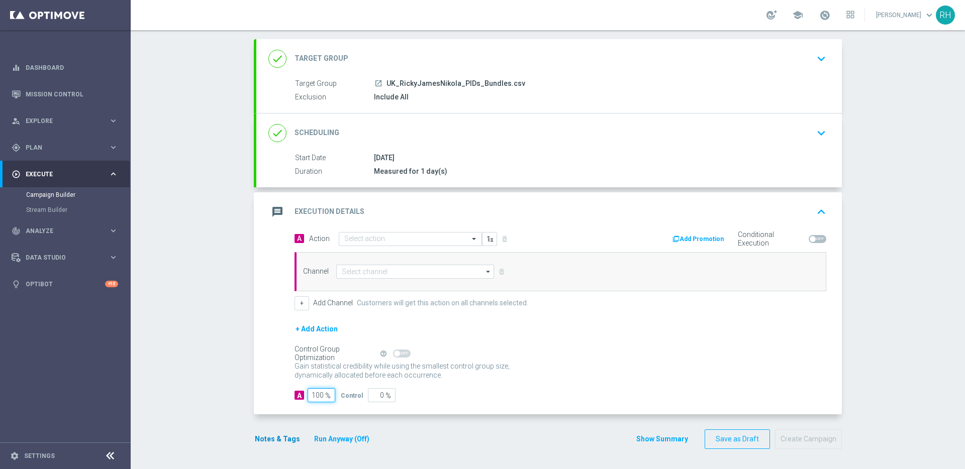
type input "100"
click at [276, 441] on button "Notes & Tags" at bounding box center [277, 439] width 47 height 13
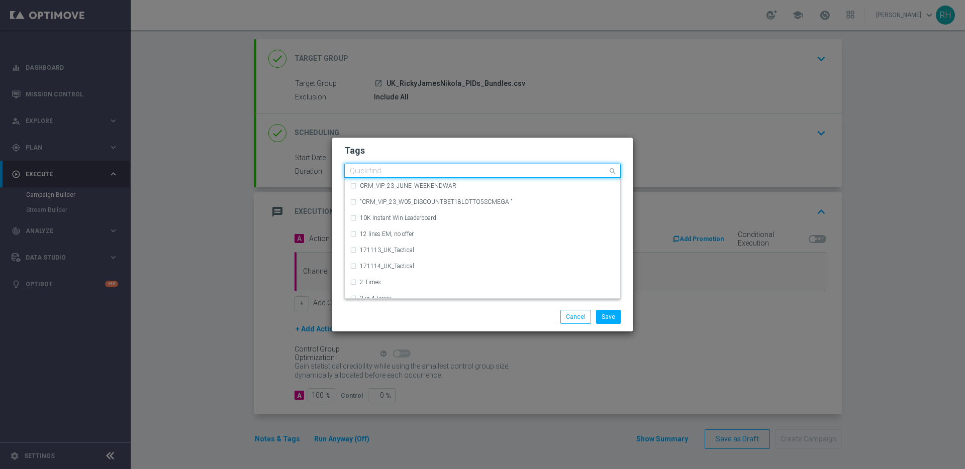
click at [429, 169] on input "text" at bounding box center [479, 171] width 258 height 9
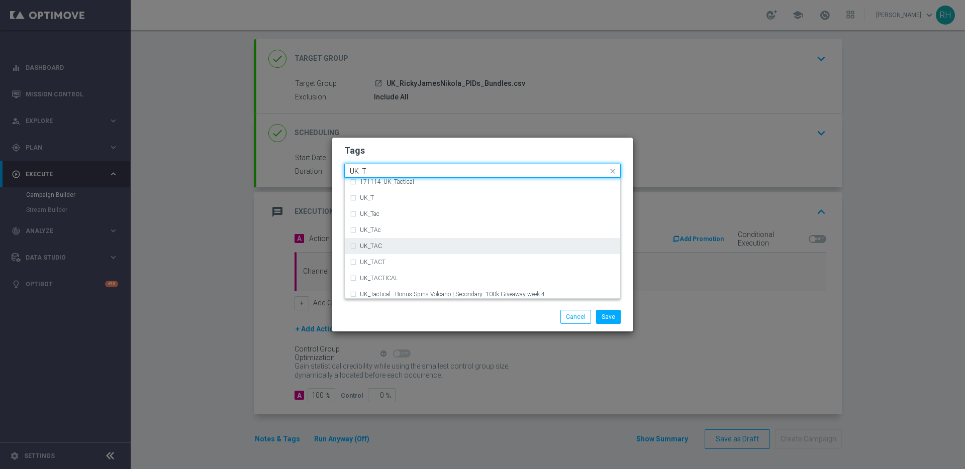
scroll to position [25, 0]
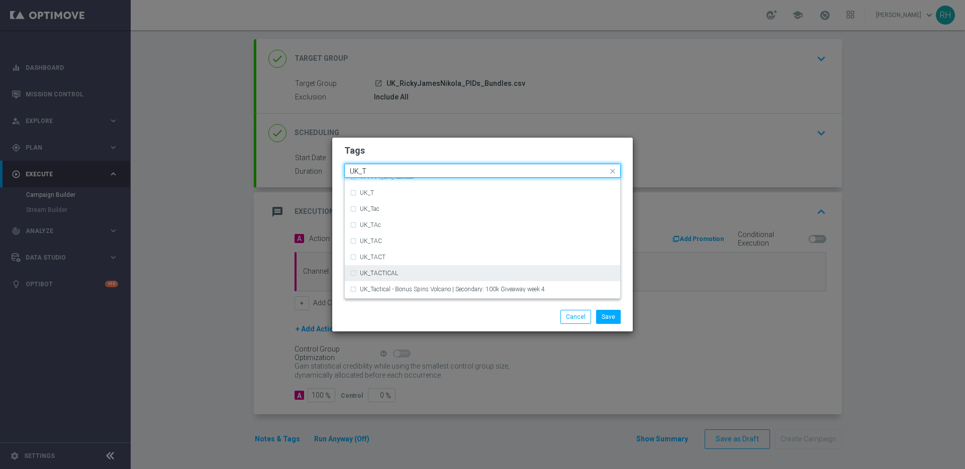
click at [435, 270] on div "UK_TACTICAL" at bounding box center [482, 273] width 265 height 16
type input "UK_T"
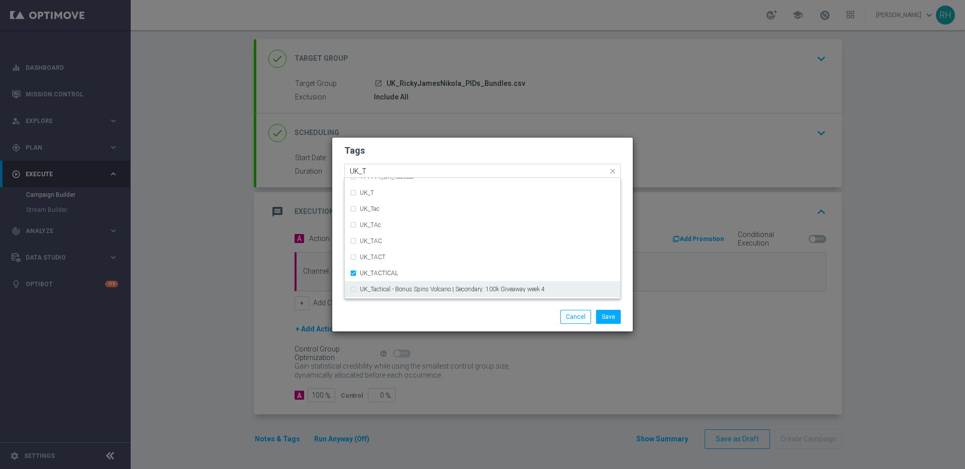
click at [462, 312] on div "Save Cancel" at bounding box center [531, 317] width 194 height 14
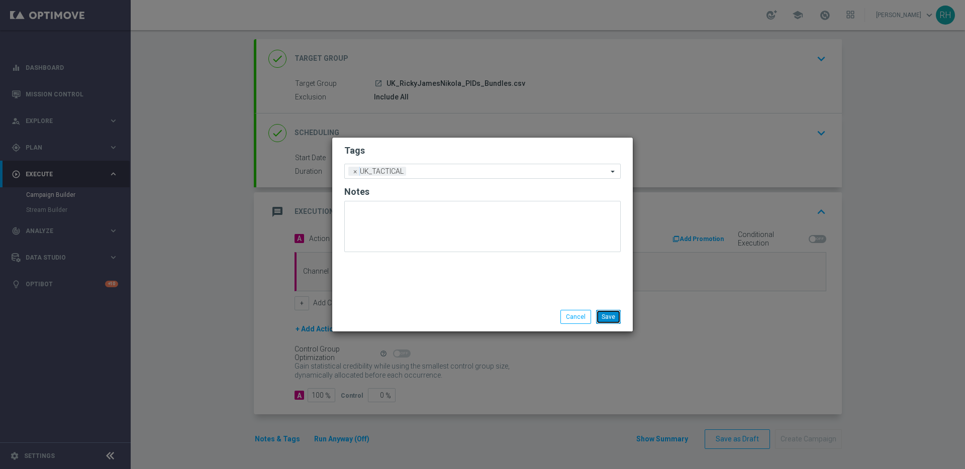
click at [600, 316] on button "Save" at bounding box center [608, 317] width 25 height 14
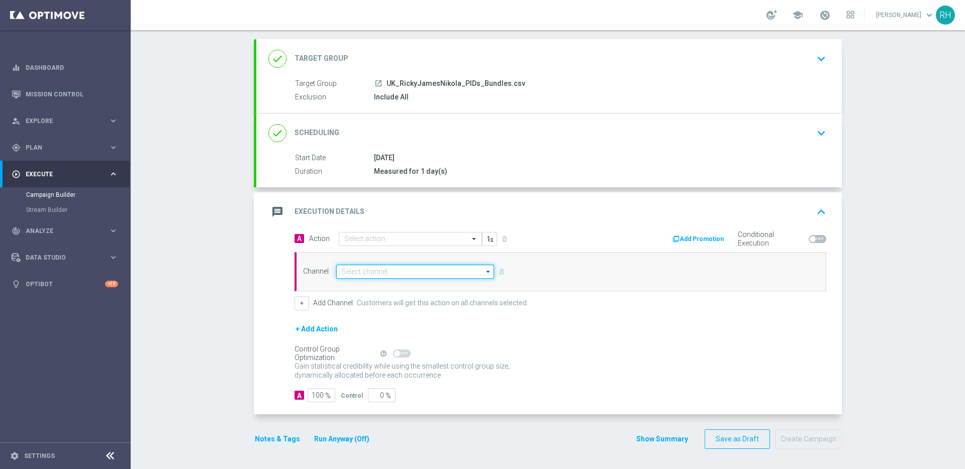
click at [444, 275] on input at bounding box center [415, 272] width 158 height 14
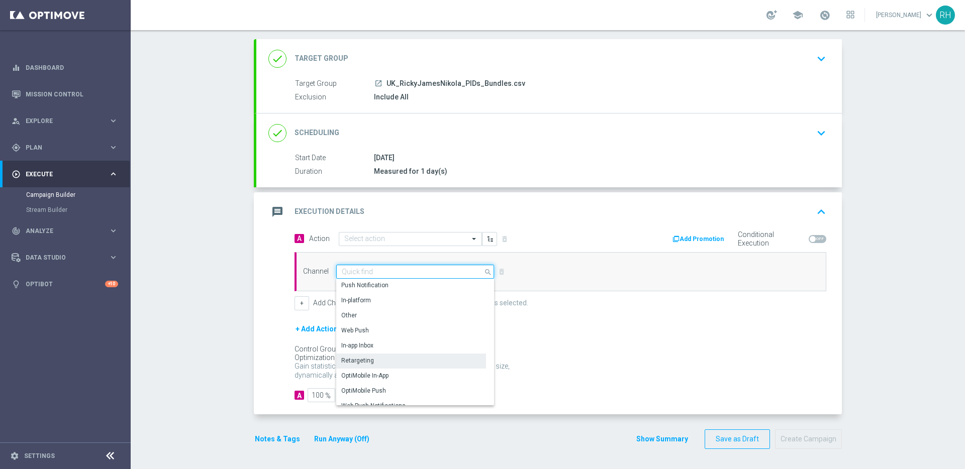
scroll to position [266, 0]
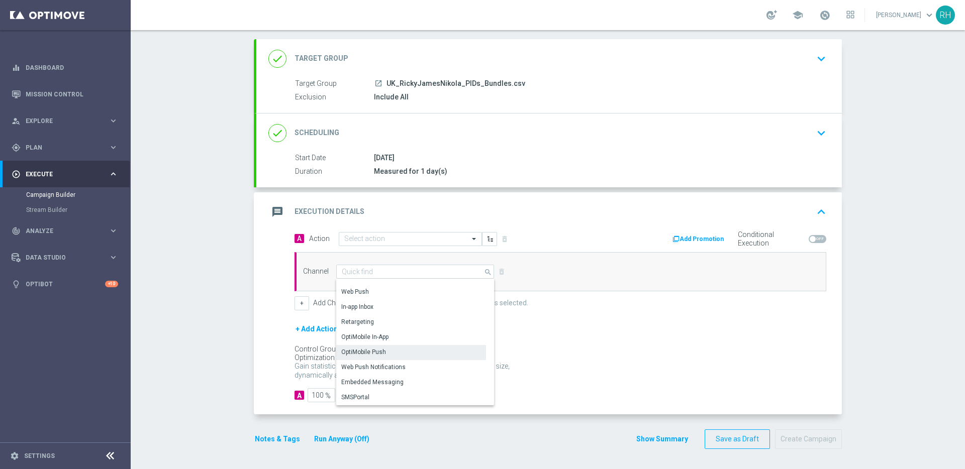
click at [436, 352] on div "OptiMobile Push" at bounding box center [411, 352] width 150 height 14
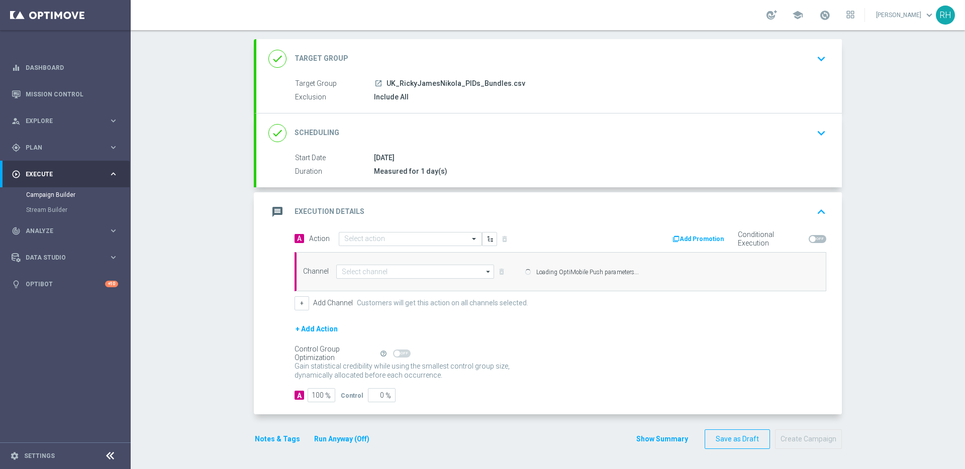
type input "OptiMobile Push"
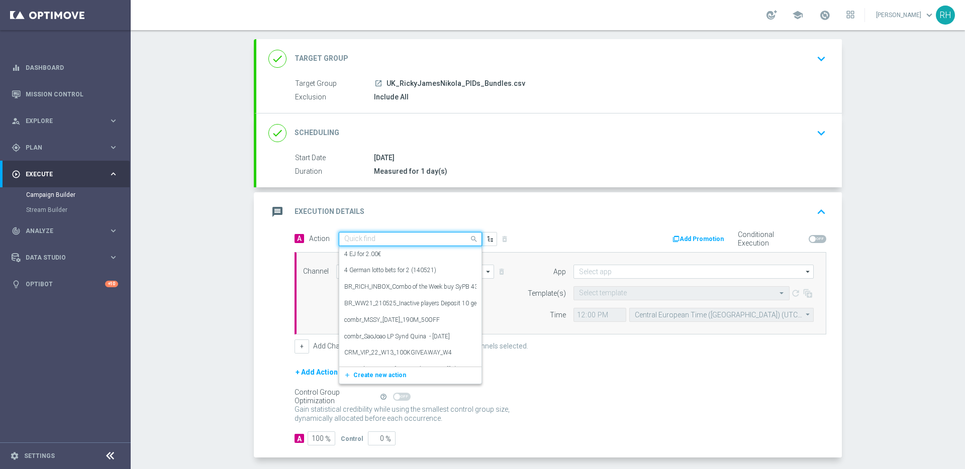
click at [433, 241] on input "text" at bounding box center [400, 239] width 112 height 9
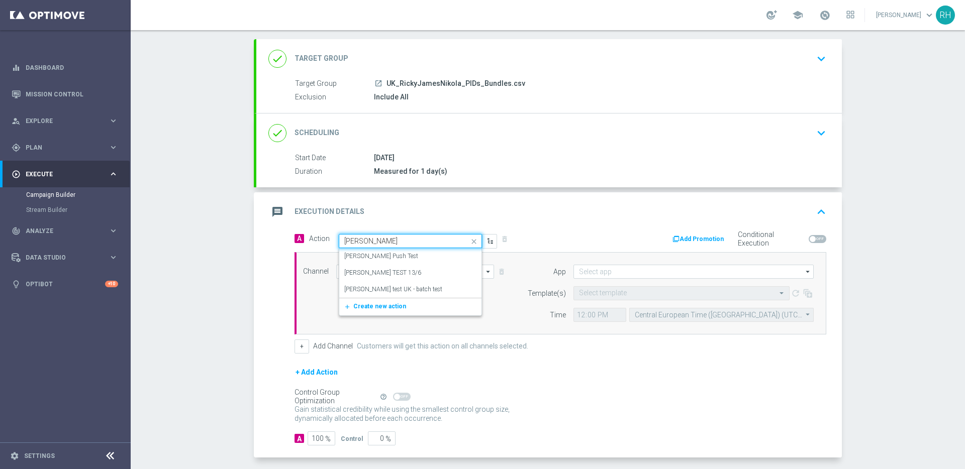
type input "ricky te"
click at [412, 271] on div "Ricky test UK - batch test edit" at bounding box center [410, 273] width 132 height 17
click at [541, 366] on div "+ Add Action" at bounding box center [560, 378] width 532 height 25
click at [423, 244] on div "Select action Ricky test UK - batch test" at bounding box center [410, 239] width 143 height 14
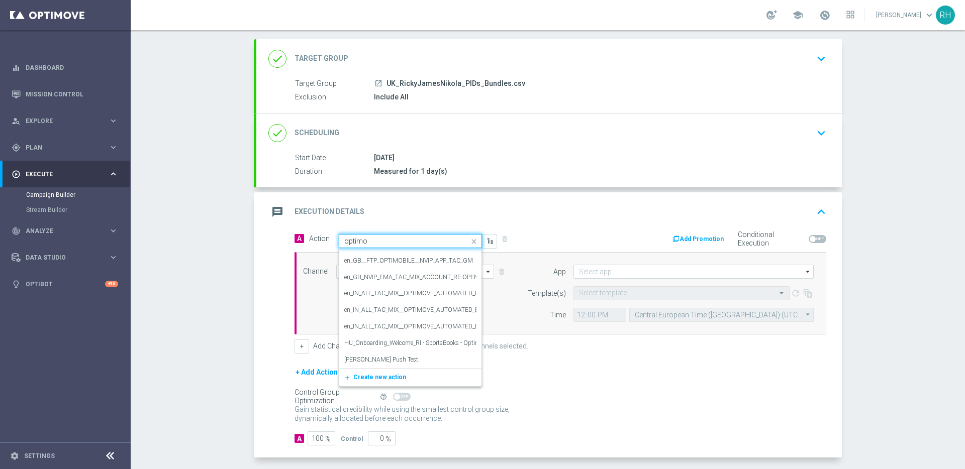
scroll to position [0, 0]
type input "optimobil"
click at [399, 272] on label "Ricky OptiMobile Push Test" at bounding box center [381, 273] width 74 height 9
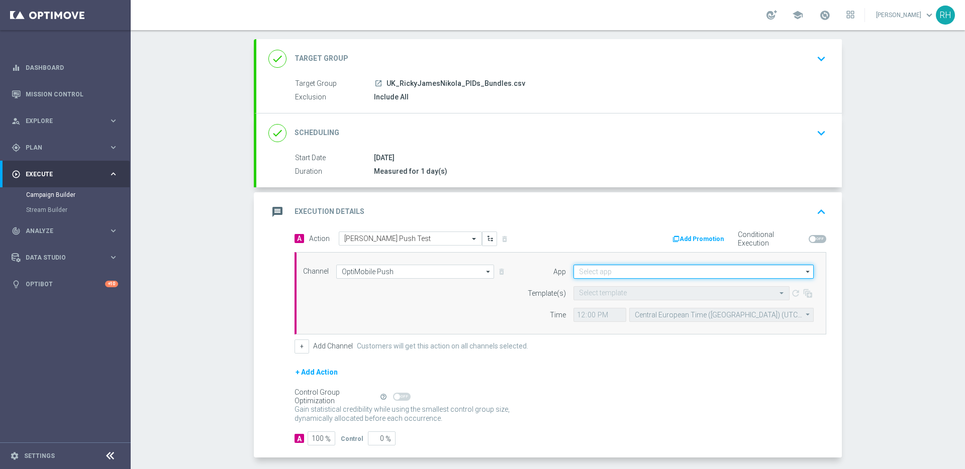
click at [581, 272] on input at bounding box center [693, 272] width 240 height 14
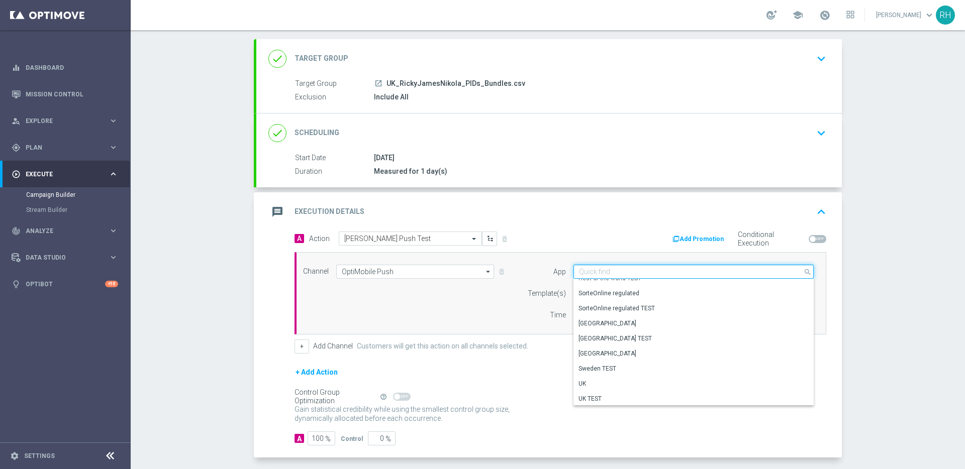
scroll to position [417, 0]
click at [617, 386] on div "UK" at bounding box center [689, 382] width 232 height 14
type input "UK"
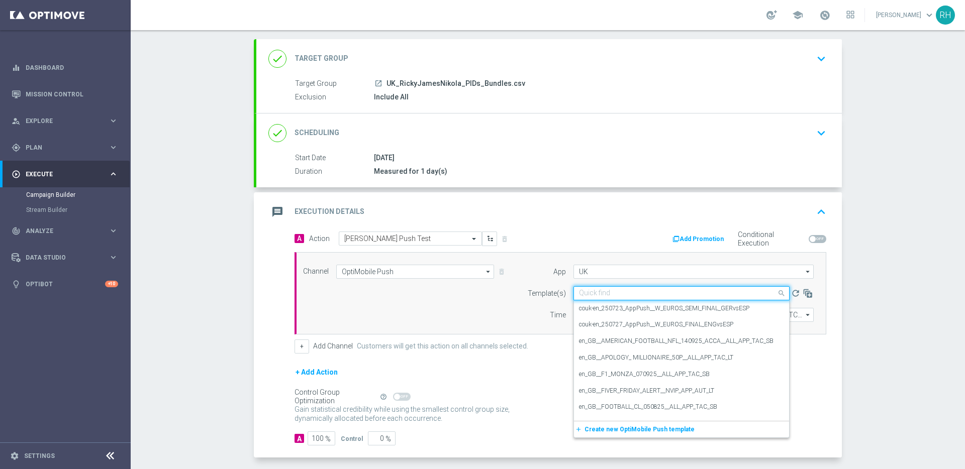
click at [600, 294] on input "text" at bounding box center [671, 293] width 185 height 9
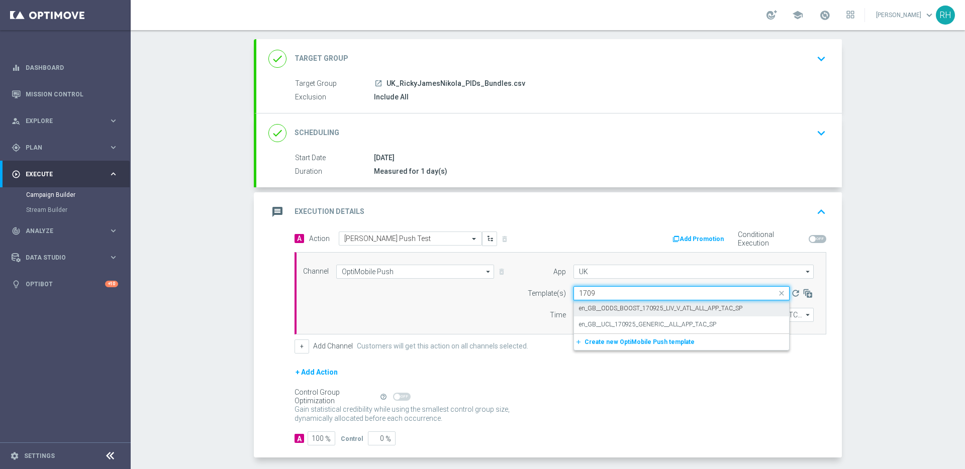
click at [607, 311] on label "en_GB__ODDS_BOOST_170925_LIV_V_ATL_ALL_APP_TAC_SP" at bounding box center [660, 309] width 163 height 9
type input "1709"
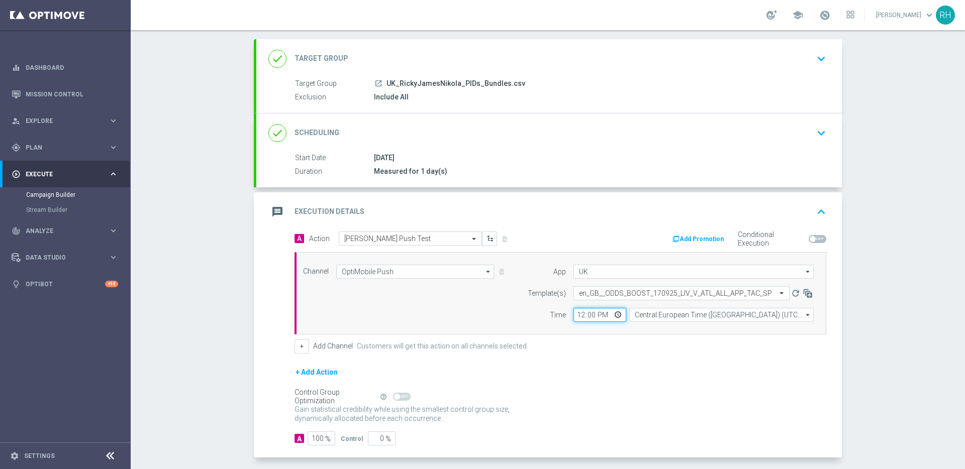
click at [577, 319] on input "12:00" at bounding box center [599, 315] width 53 height 14
type input "16:15"
click at [626, 362] on form "A Action Select action Ricky OptiMobile Push Test delete_forever Add Promotion …" at bounding box center [560, 339] width 532 height 215
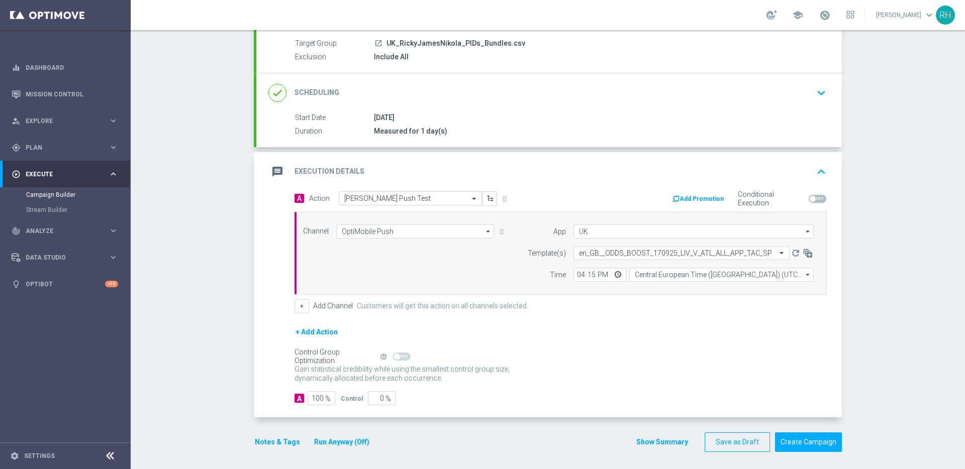
scroll to position [94, 0]
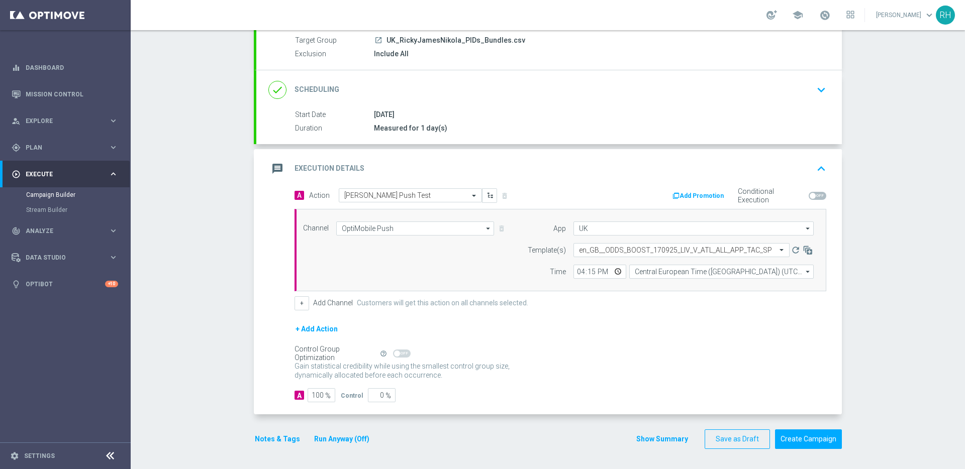
click at [268, 437] on button "Notes & Tags" at bounding box center [277, 439] width 47 height 13
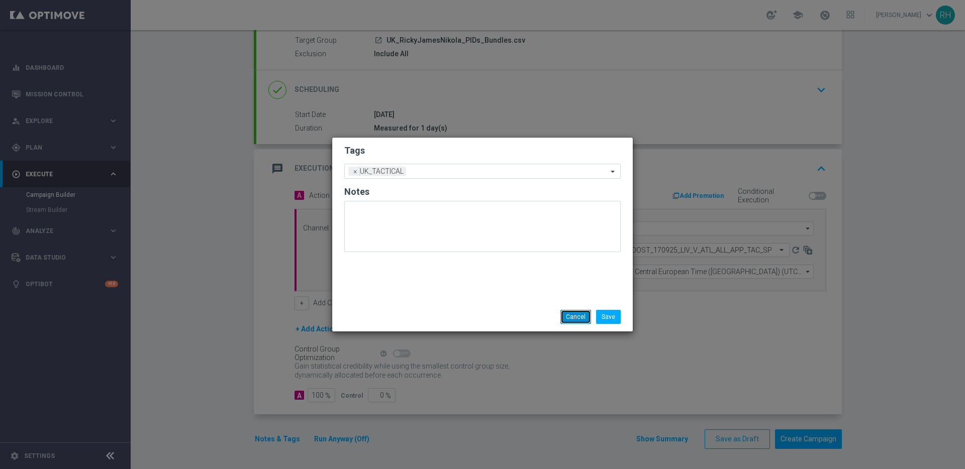
drag, startPoint x: 571, startPoint y: 314, endPoint x: 623, endPoint y: 338, distance: 57.1
click at [575, 316] on button "Cancel" at bounding box center [575, 317] width 31 height 14
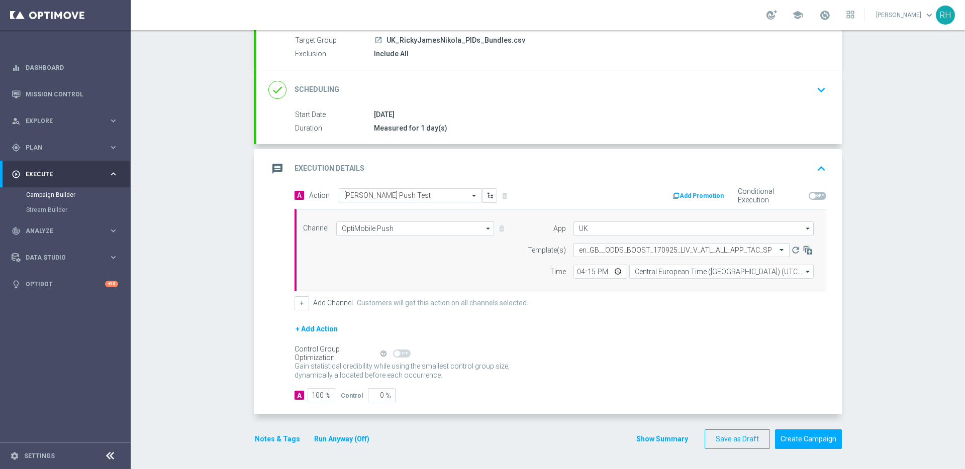
click at [676, 443] on button "Show Summary" at bounding box center [662, 440] width 53 height 12
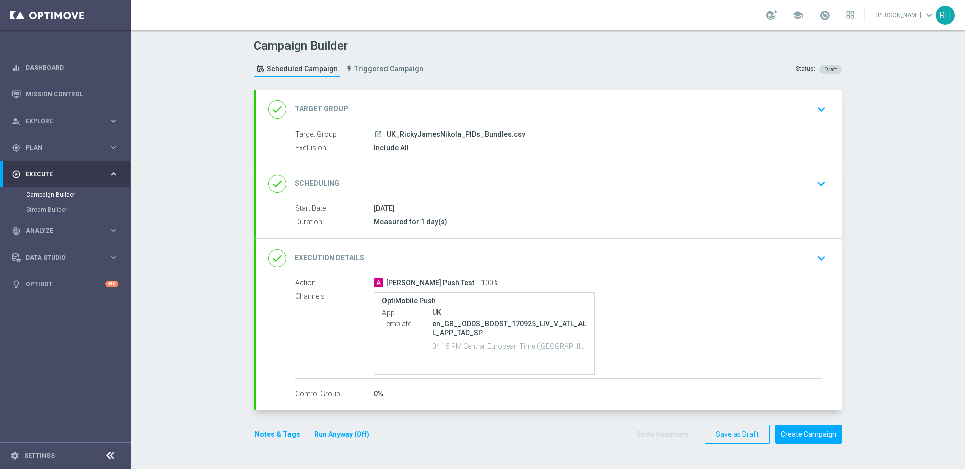
scroll to position [0, 0]
click at [790, 437] on button "Create Campaign" at bounding box center [808, 435] width 67 height 20
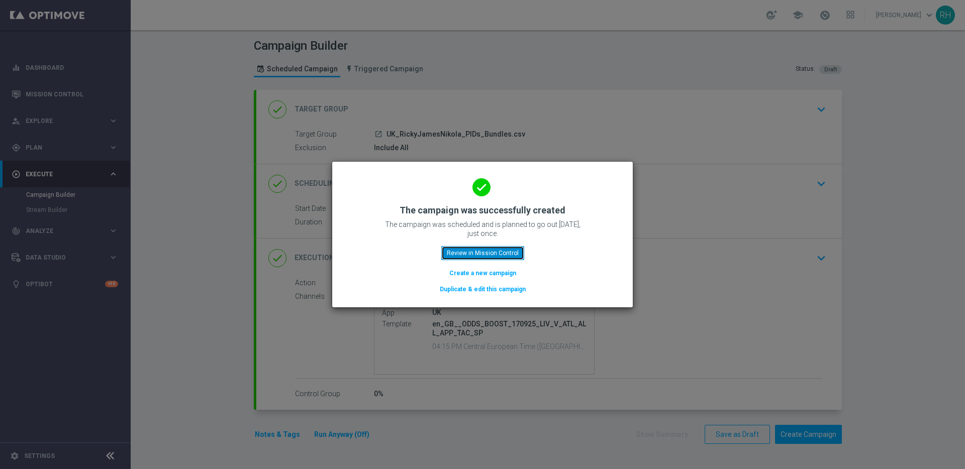
click at [487, 260] on button "Review in Mission Control" at bounding box center [482, 253] width 83 height 14
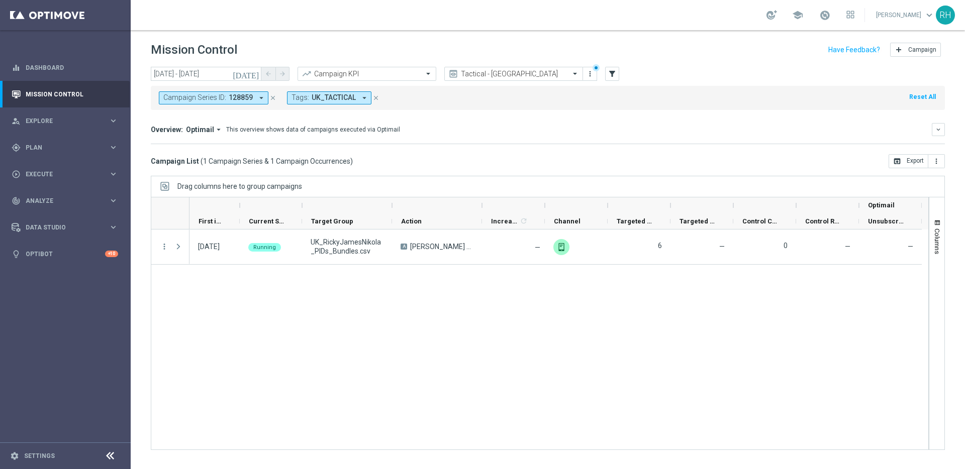
drag, startPoint x: 468, startPoint y: 352, endPoint x: 480, endPoint y: 188, distance: 164.8
click at [468, 352] on div "17 Sep 2025, Wednesday Running UK_RickyJamesNikola_PIDs_Bundles.csv A Ricky Opt…" at bounding box center [558, 340] width 739 height 220
click at [480, 186] on div "Drag columns here to group campaigns" at bounding box center [548, 186] width 794 height 21
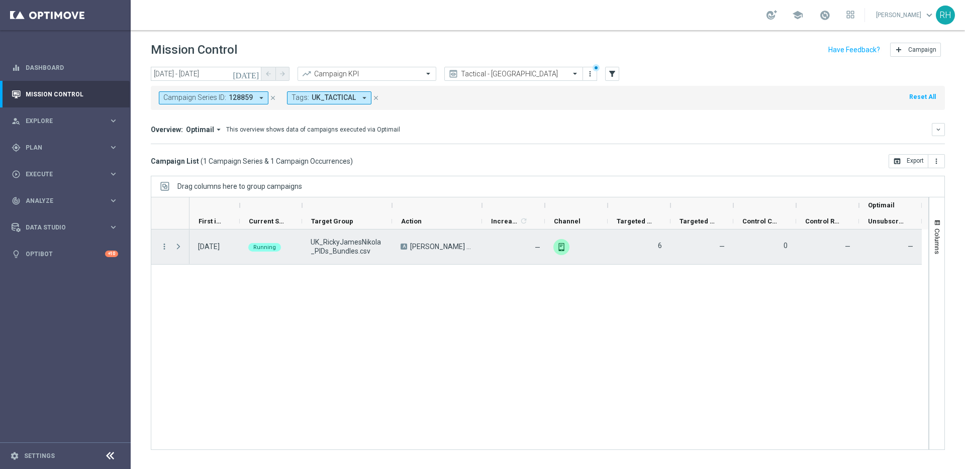
click at [705, 261] on div "—" at bounding box center [701, 247] width 63 height 35
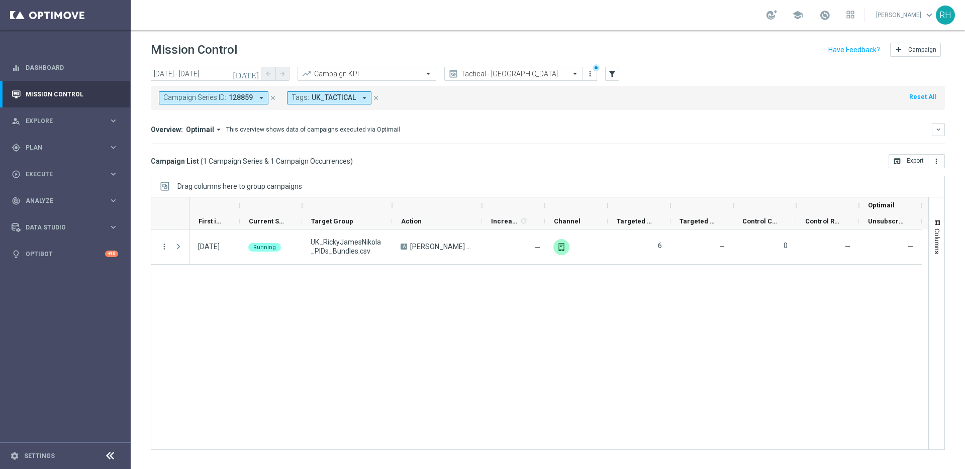
click at [701, 292] on div "17 Sep 2025, Wednesday Running UK_RickyJamesNikola_PIDs_Bundles.csv A Ricky Opt…" at bounding box center [558, 340] width 739 height 220
click at [685, 180] on div "Drag columns here to group campaigns" at bounding box center [548, 186] width 794 height 21
click at [661, 58] on div "Mission Control add Campaign" at bounding box center [548, 50] width 794 height 20
drag, startPoint x: 661, startPoint y: 120, endPoint x: 660, endPoint y: 125, distance: 5.1
click at [661, 123] on mini-dashboard "Overview: Optimail arrow_drop_down This overview shows data of campaigns execut…" at bounding box center [548, 132] width 794 height 44
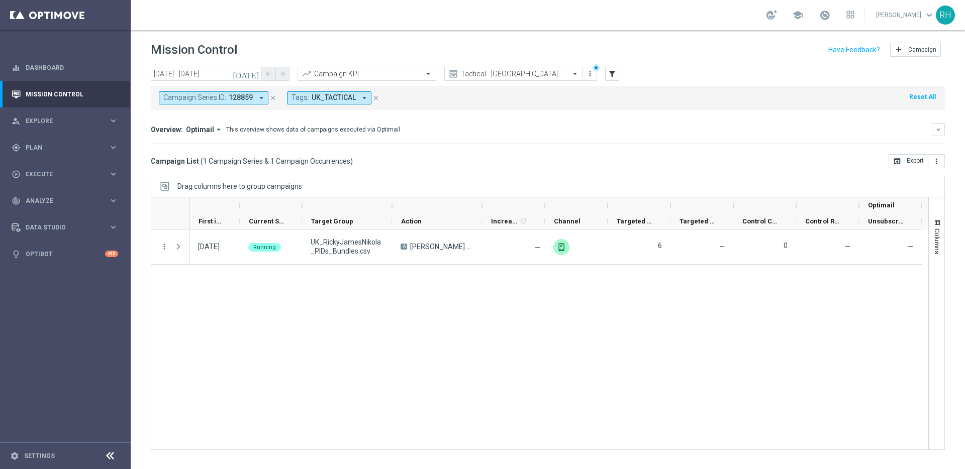
drag, startPoint x: 661, startPoint y: 128, endPoint x: 455, endPoint y: 99, distance: 208.0
click at [605, 123] on div "Overview: Optimail arrow_drop_down This overview shows data of campaigns execut…" at bounding box center [548, 129] width 794 height 13
click at [429, 114] on mini-dashboard "Overview: Optimail arrow_drop_down This overview shows data of campaigns execut…" at bounding box center [548, 132] width 794 height 44
click at [272, 98] on icon "close" at bounding box center [272, 97] width 7 height 7
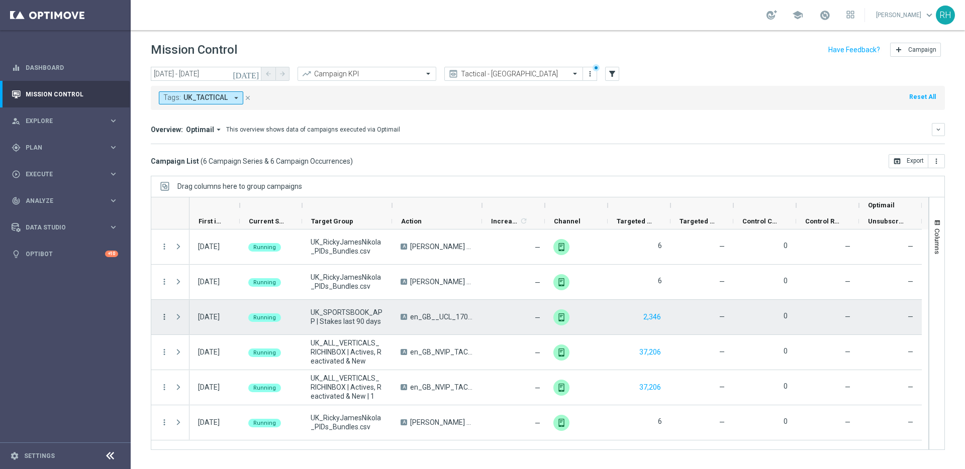
click at [160, 321] on icon "more_vert" at bounding box center [164, 317] width 9 height 9
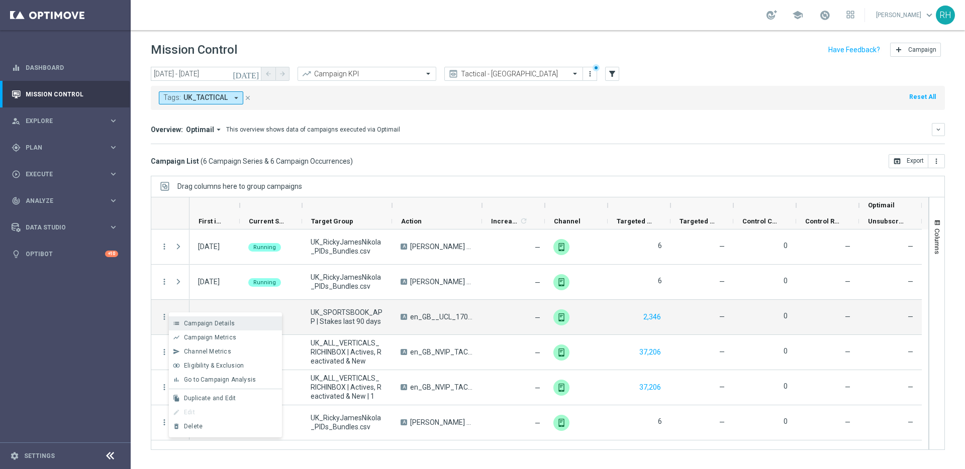
click at [174, 320] on icon "list" at bounding box center [176, 323] width 7 height 7
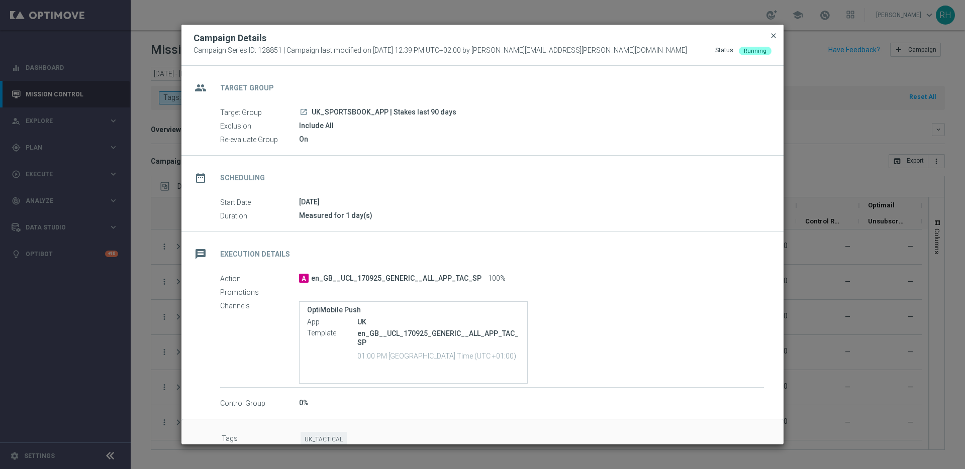
click at [776, 38] on span "close" at bounding box center [773, 36] width 8 height 8
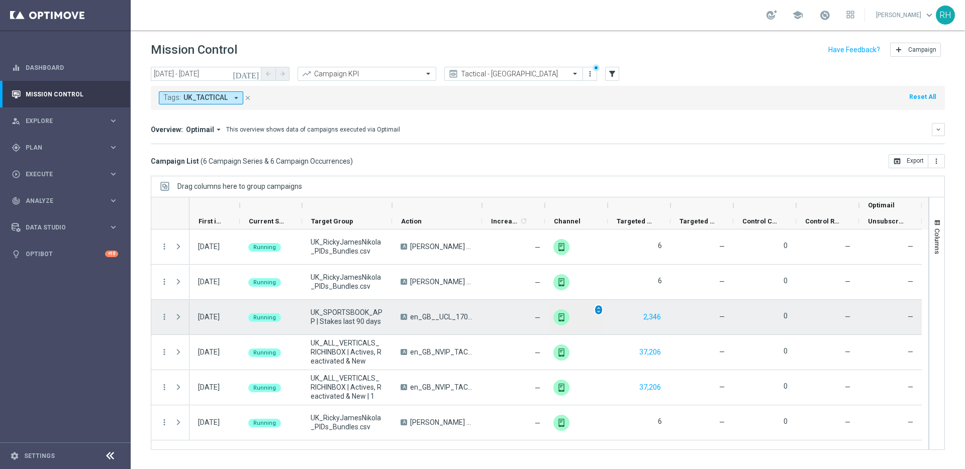
click at [602, 309] on div "unfold_more" at bounding box center [598, 310] width 9 height 11
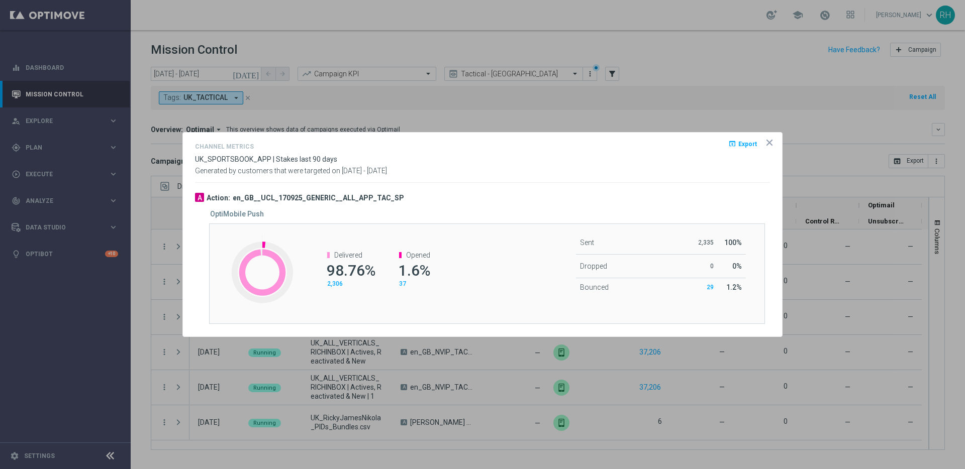
click at [772, 138] on icon "icon" at bounding box center [769, 143] width 10 height 10
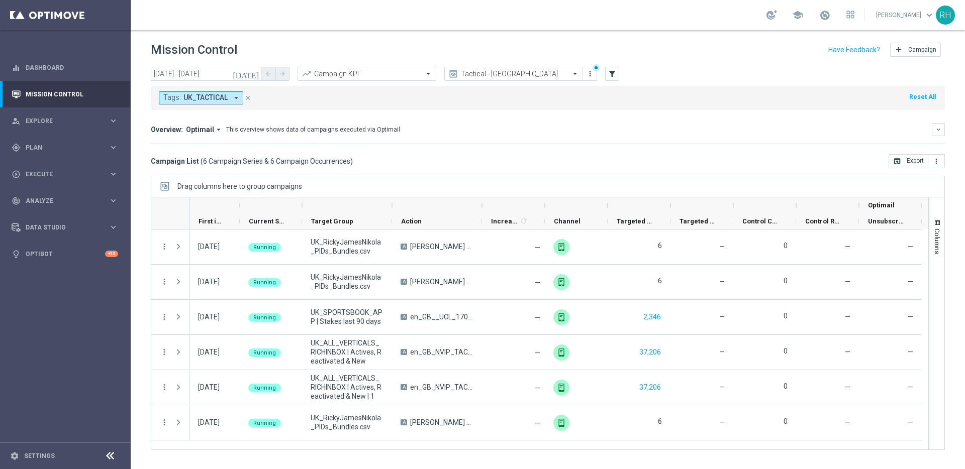
click at [772, 124] on div "Overview: Optimail arrow_drop_down This overview shows data of campaigns execut…" at bounding box center [548, 129] width 794 height 13
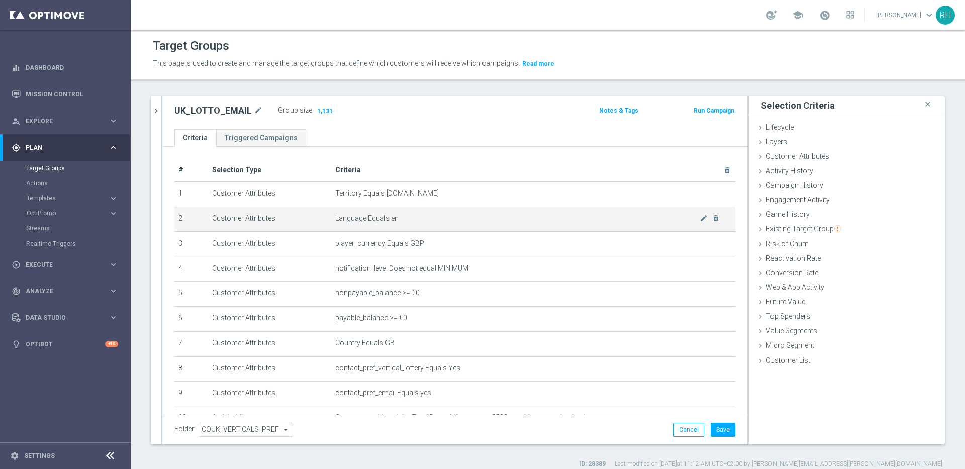
scroll to position [62, 0]
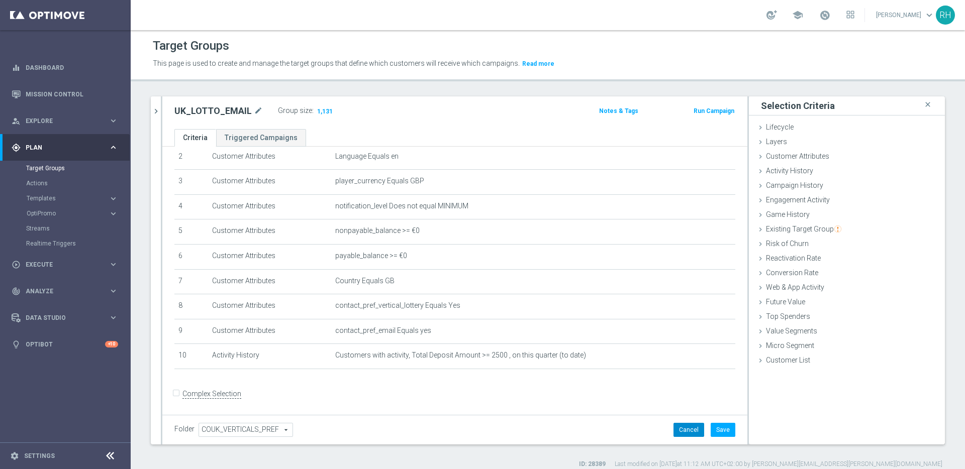
click at [687, 427] on button "Cancel" at bounding box center [688, 430] width 31 height 14
